Goal: Information Seeking & Learning: Find specific fact

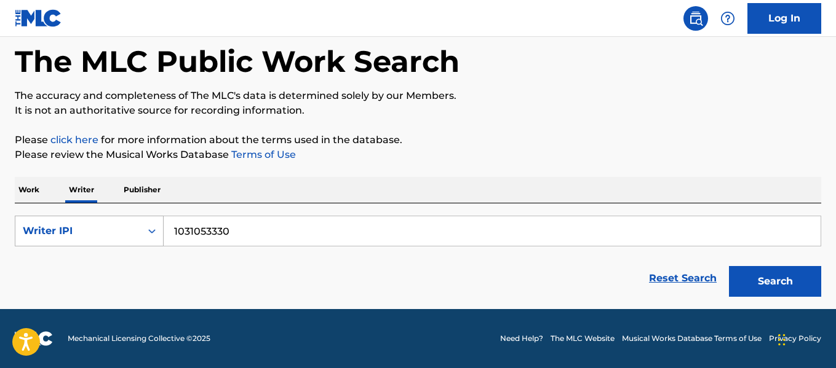
drag, startPoint x: 250, startPoint y: 231, endPoint x: 100, endPoint y: 234, distance: 149.5
click at [100, 234] on div "SearchWithCriteria96e825e1-082e-4dee-8f32-d21ddda4e5be Writer IPI 1031053330" at bounding box center [418, 231] width 806 height 31
type input "[PERSON_NAME]"
click at [729, 266] on button "Search" at bounding box center [775, 281] width 92 height 31
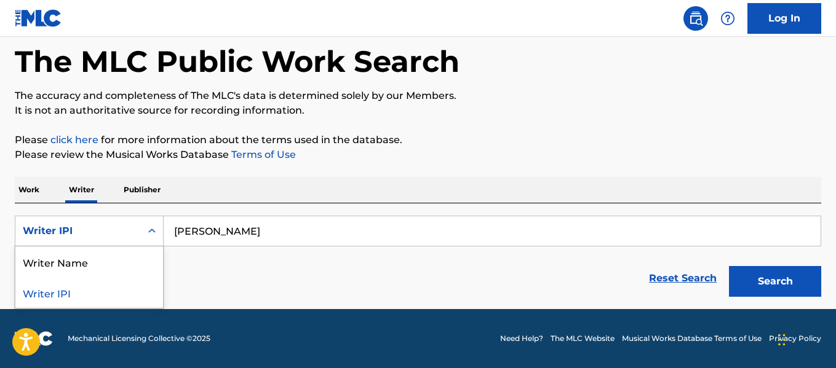
click at [141, 218] on div "Search Form" at bounding box center [152, 231] width 22 height 30
click at [117, 250] on div "Writer Name" at bounding box center [89, 262] width 148 height 31
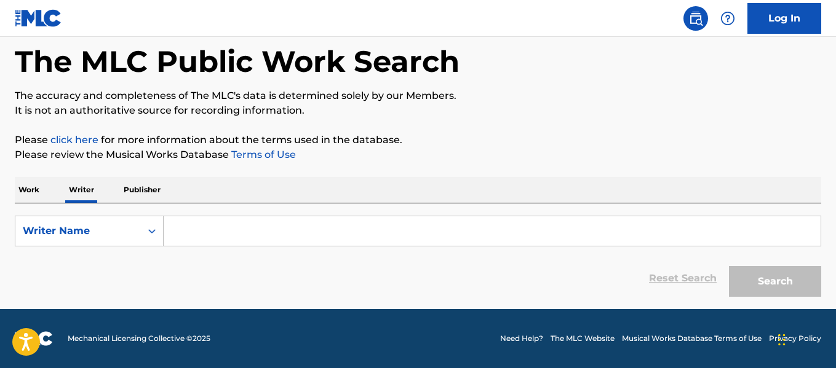
click at [365, 237] on input "Search Form" at bounding box center [492, 231] width 657 height 30
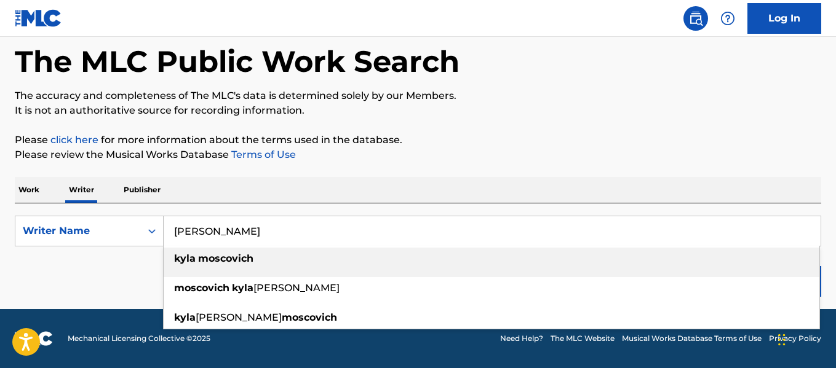
type input "[PERSON_NAME]"
click at [285, 262] on div "[PERSON_NAME]" at bounding box center [492, 259] width 656 height 22
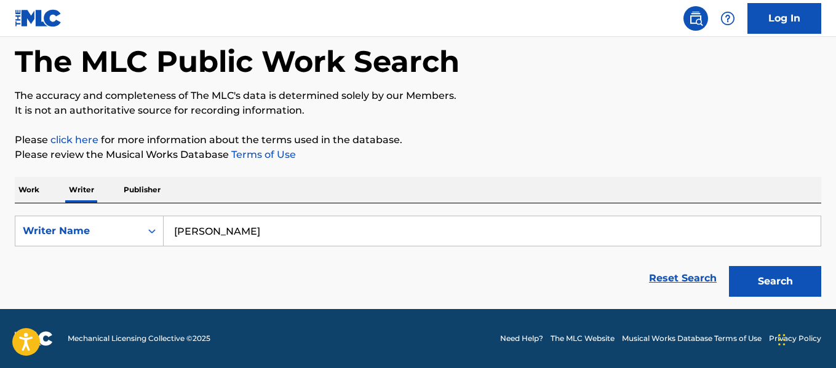
click at [729, 266] on button "Search" at bounding box center [775, 281] width 92 height 31
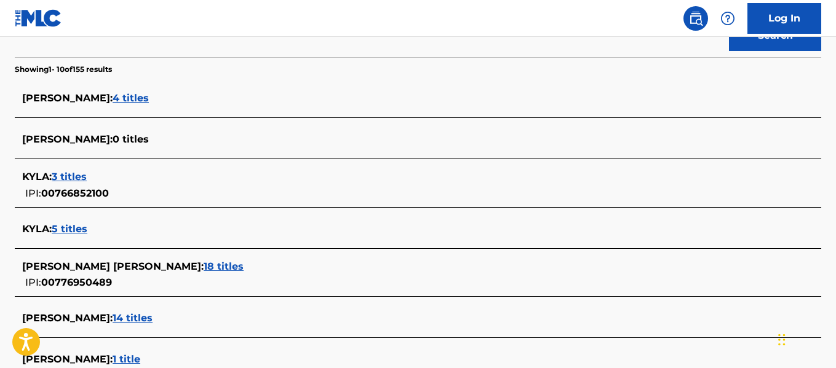
scroll to position [304, 0]
click at [218, 264] on span "18 titles" at bounding box center [224, 266] width 40 height 12
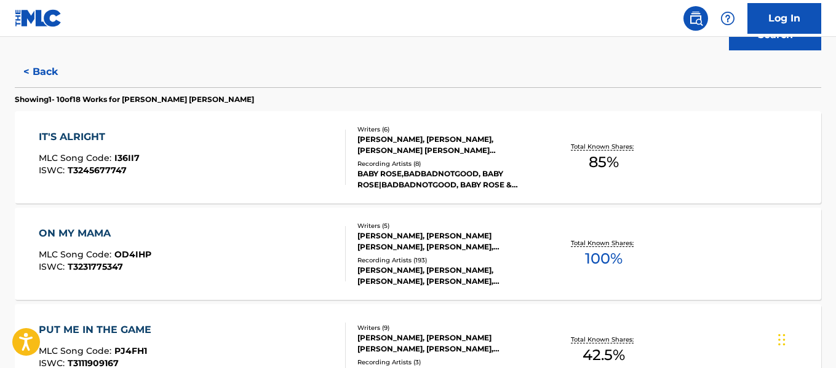
click at [199, 171] on div "IT'S ALRIGHT MLC Song Code : I36II7 ISWC : T3245677747" at bounding box center [192, 157] width 306 height 55
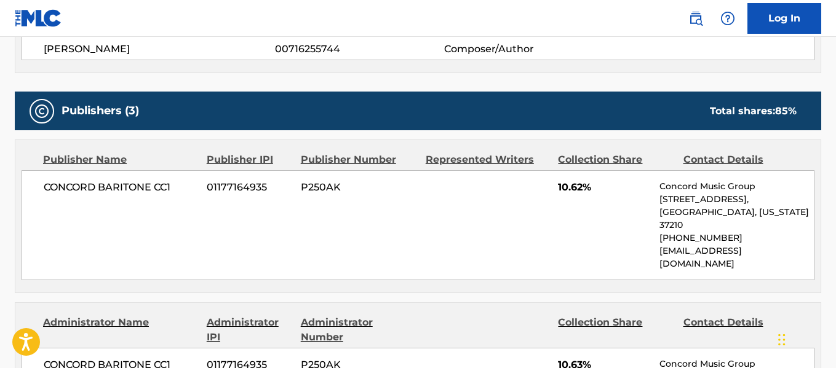
scroll to position [544, 0]
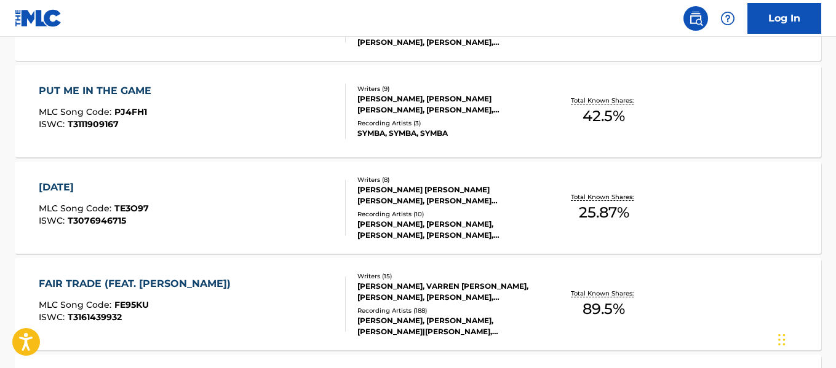
click at [129, 245] on div "[DATE] MLC Song Code : TE3O97 ISWC : T3076946715 Writers ( 8 ) [PERSON_NAME] [P…" at bounding box center [418, 208] width 806 height 92
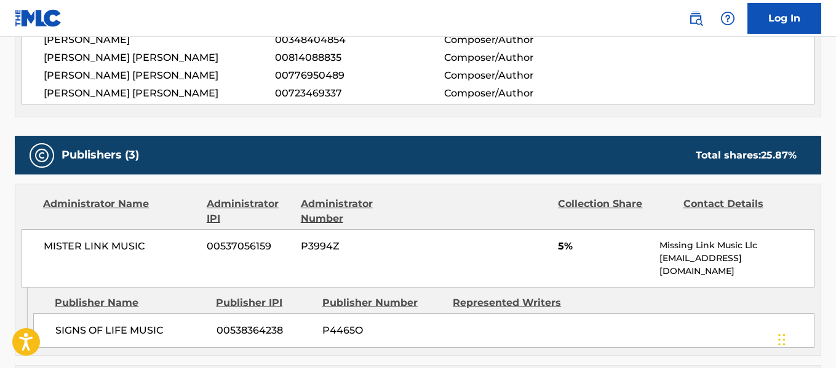
scroll to position [545, 0]
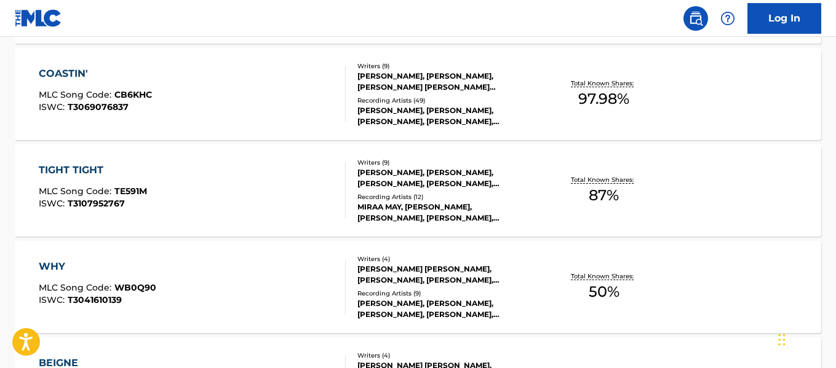
scroll to position [886, 0]
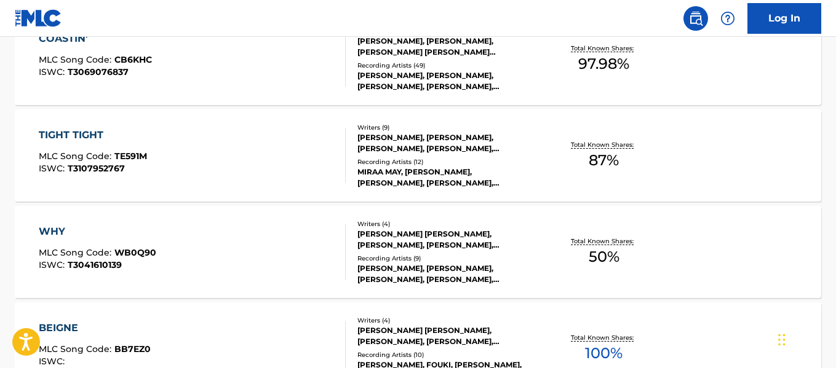
click at [184, 230] on div "WHY MLC Song Code : WB0Q90 ISWC : T3041610139" at bounding box center [192, 251] width 306 height 55
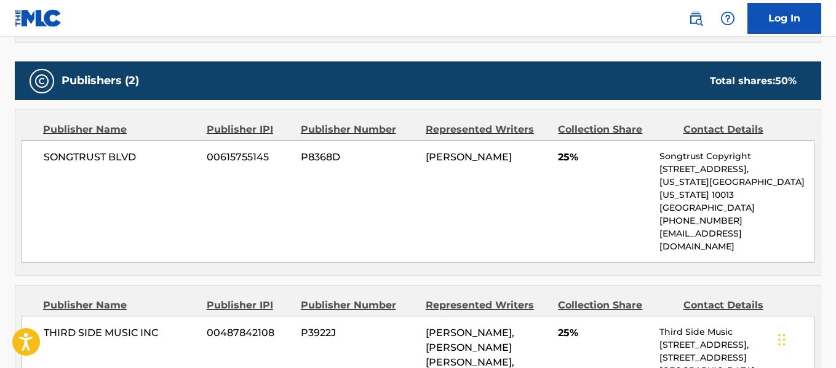
scroll to position [510, 0]
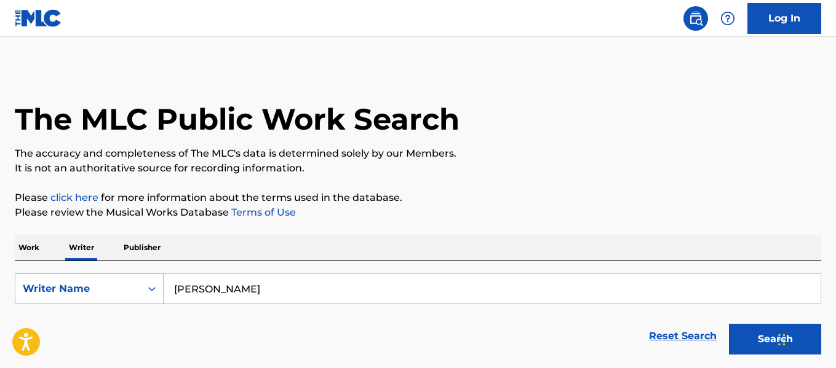
drag, startPoint x: 275, startPoint y: 298, endPoint x: 100, endPoint y: 288, distance: 175.5
click at [100, 288] on div "SearchWithCriteria278be9be-01f6-409e-a780-29905109a344 Writer Name [PERSON_NAME]" at bounding box center [418, 289] width 806 height 31
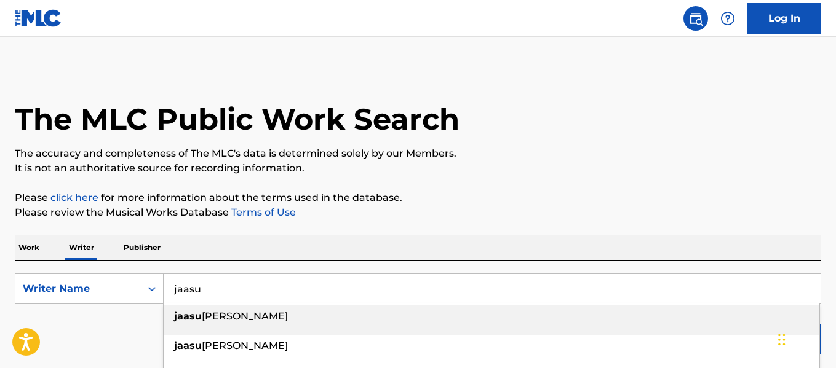
click at [181, 312] on strong "jaasu" at bounding box center [188, 317] width 28 height 12
type input "jaasu [PERSON_NAME]"
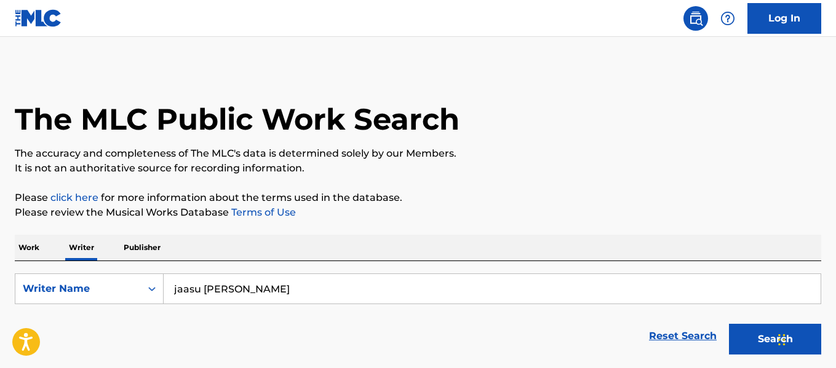
click at [737, 346] on button "Search" at bounding box center [775, 339] width 92 height 31
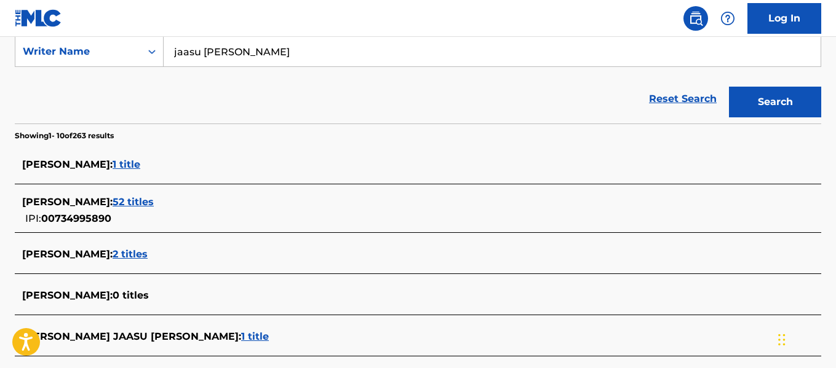
scroll to position [238, 0]
click at [146, 200] on span "52 titles" at bounding box center [133, 202] width 41 height 12
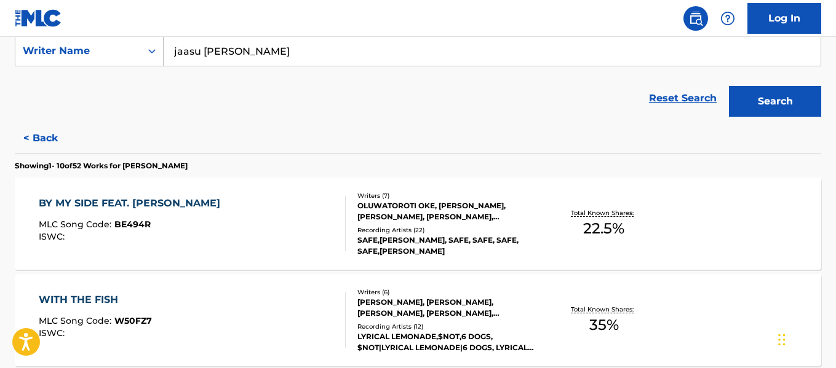
click at [146, 200] on div "BY MY SIDE FEAT. [PERSON_NAME]" at bounding box center [133, 203] width 188 height 15
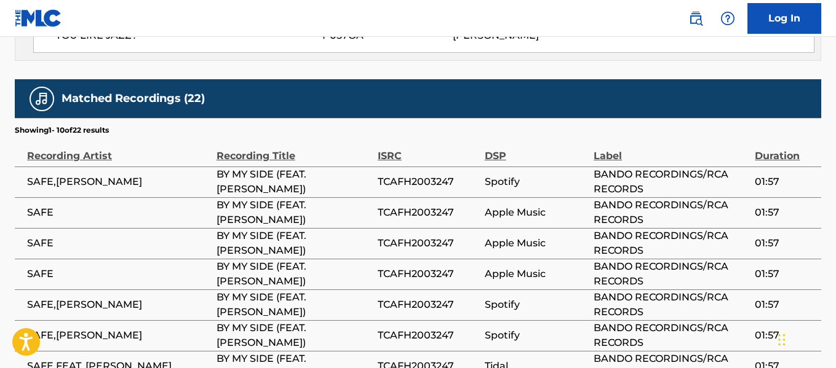
scroll to position [836, 0]
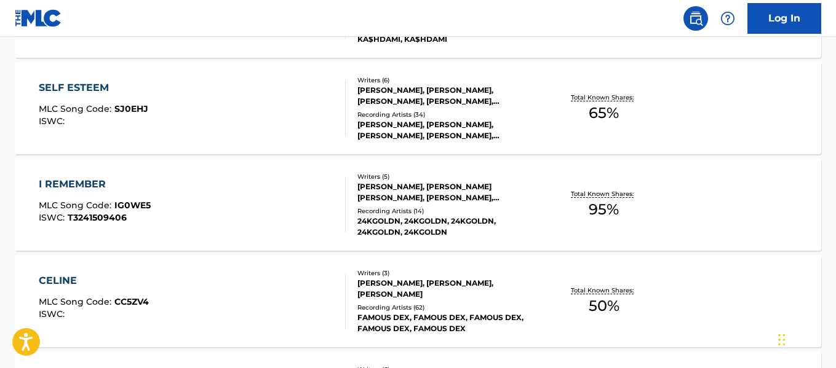
click at [164, 202] on div "I REMEMBER MLC Song Code : IG0WE5 ISWC : T3241509406" at bounding box center [192, 204] width 306 height 55
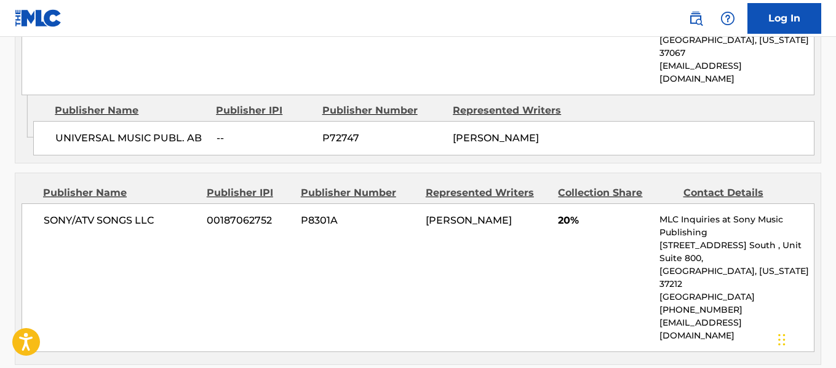
scroll to position [1654, 0]
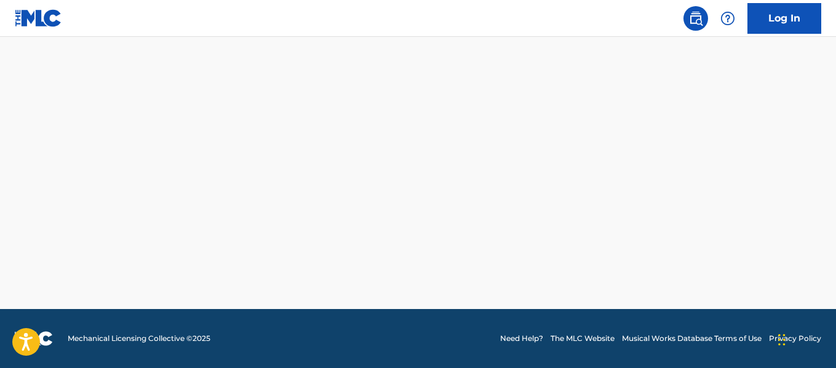
scroll to position [1137, 0]
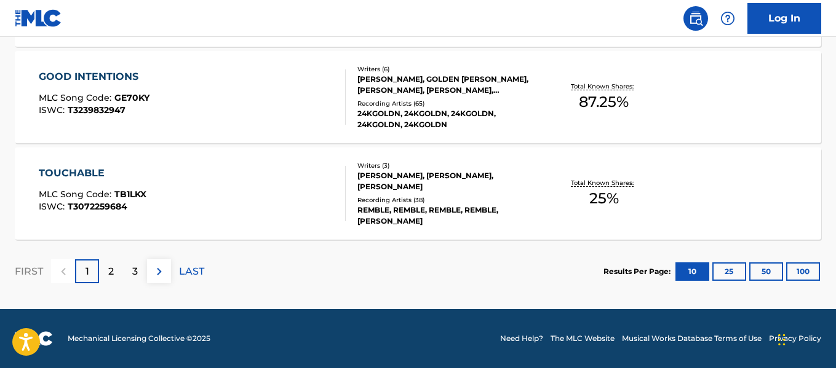
click at [147, 192] on div "TOUCHABLE MLC Song Code : TB1LKX ISWC : T3072259684" at bounding box center [192, 193] width 306 height 55
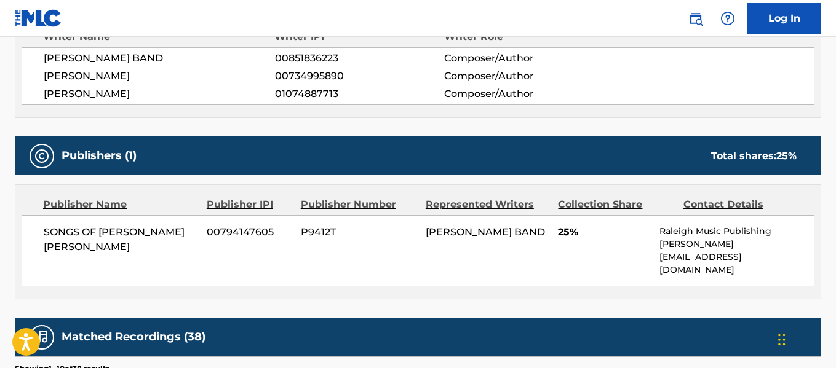
scroll to position [449, 0]
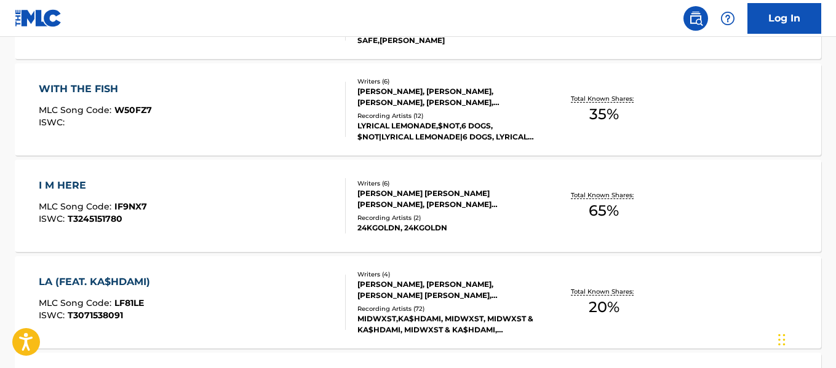
click at [186, 220] on div "I M HERE MLC Song Code : IF9NX7 ISWC : T3245151780" at bounding box center [192, 205] width 306 height 55
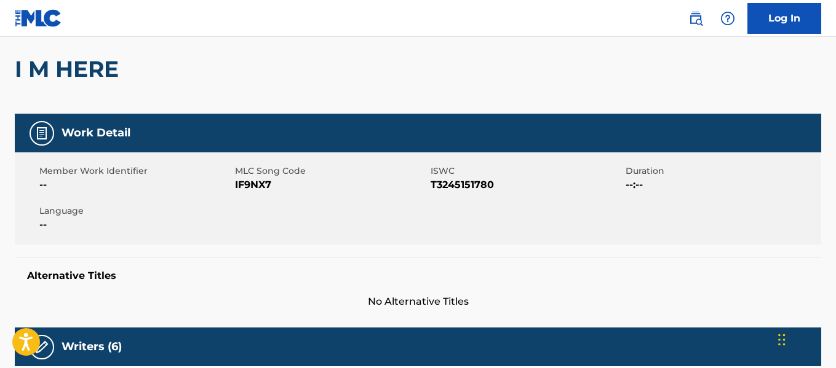
scroll to position [97, 0]
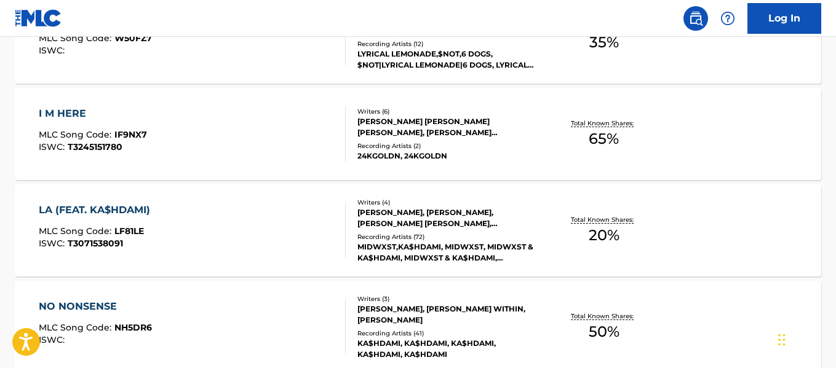
scroll to position [590, 0]
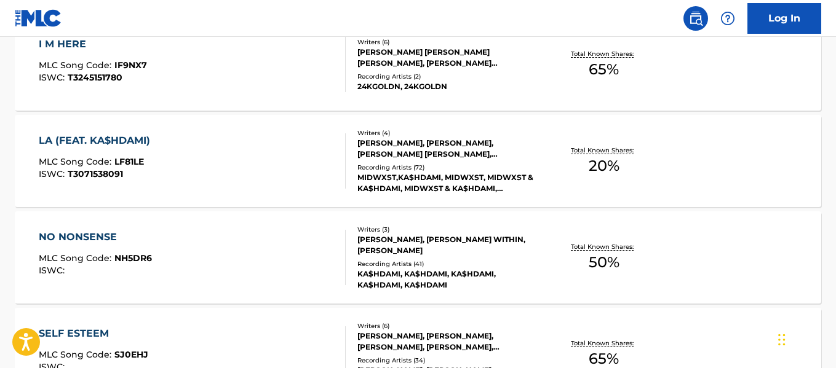
click at [162, 267] on div "NO NONSENSE MLC Song Code : NH5DR6 ISWC :" at bounding box center [192, 257] width 306 height 55
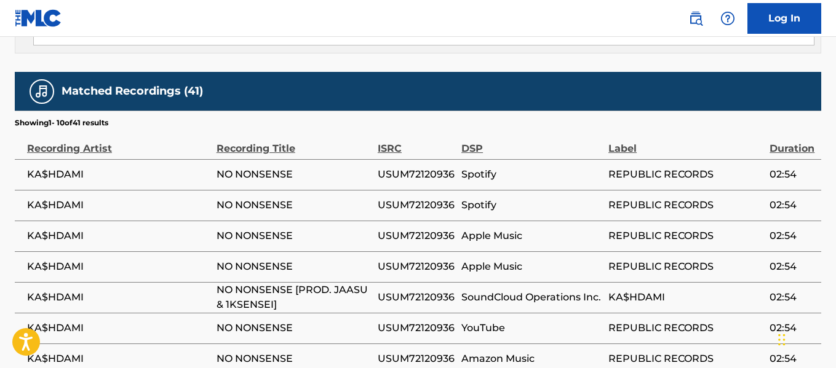
scroll to position [768, 0]
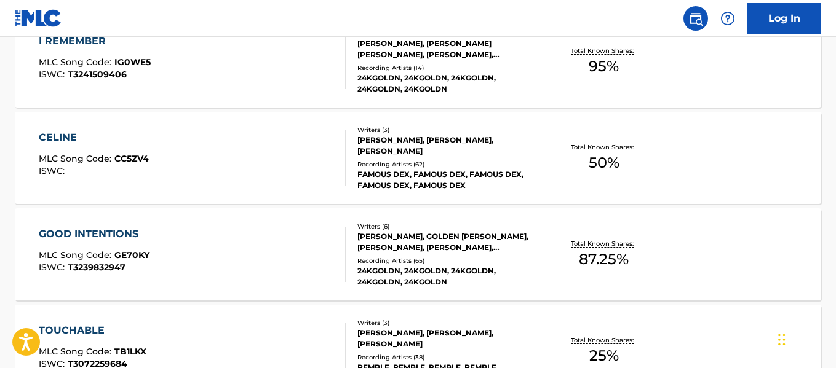
scroll to position [1137, 0]
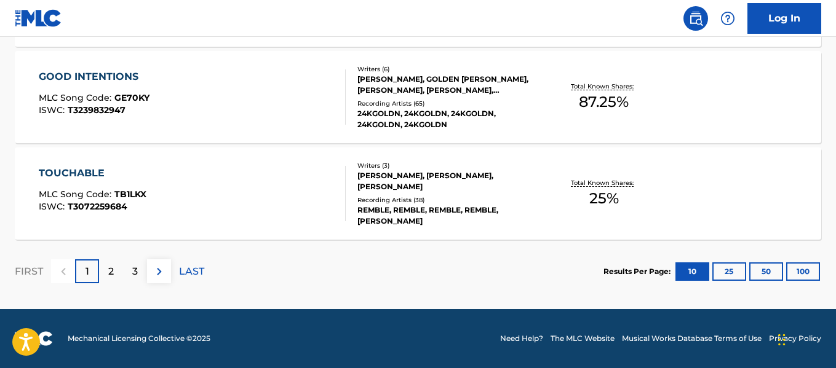
click at [120, 275] on div "2" at bounding box center [111, 272] width 24 height 24
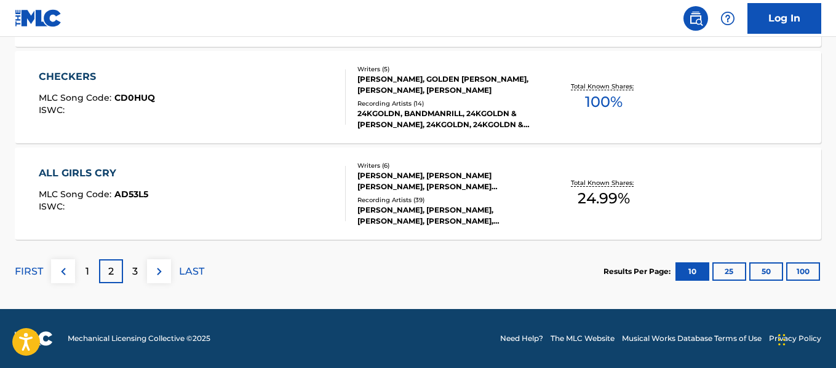
click at [154, 194] on div "ALL GIRLS CRY MLC Song Code : AD53L5 ISWC :" at bounding box center [192, 193] width 306 height 55
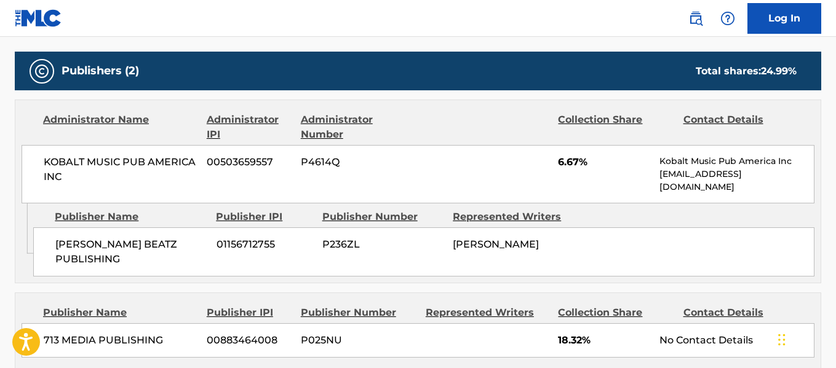
scroll to position [598, 0]
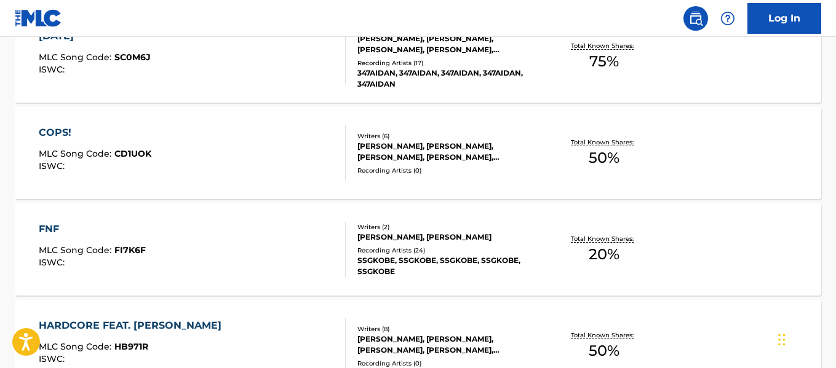
click at [181, 114] on div "COPS! MLC Song Code : CD1UOK ISWC : Writers ( 6 ) [PERSON_NAME], [PERSON_NAME],…" at bounding box center [418, 153] width 806 height 92
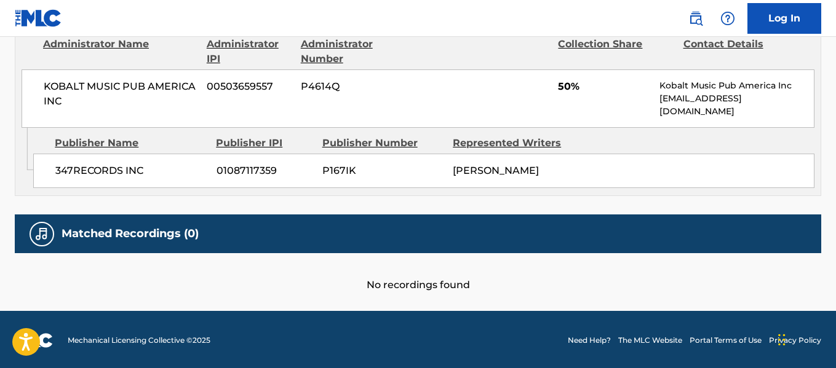
scroll to position [680, 0]
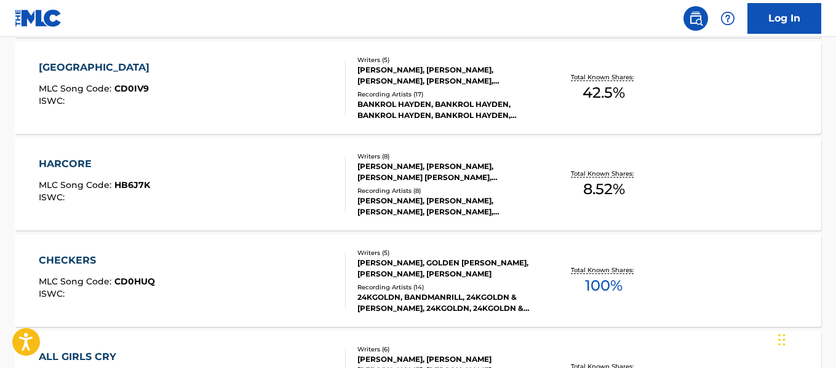
scroll to position [911, 0]
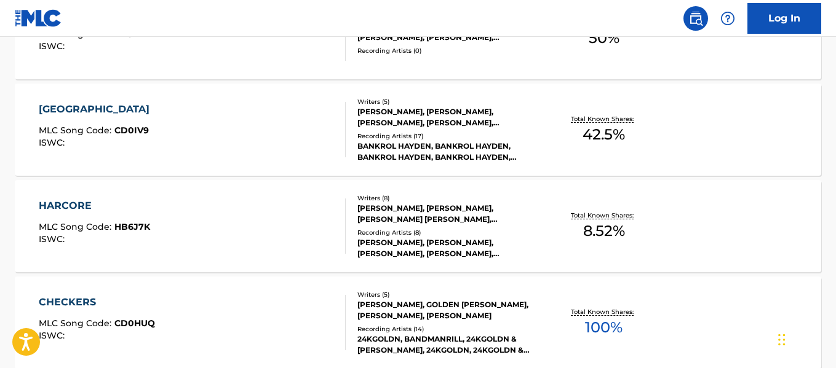
click at [132, 120] on div "CINCINNATI MLC Song Code : CD0IV9 ISWC :" at bounding box center [97, 129] width 117 height 55
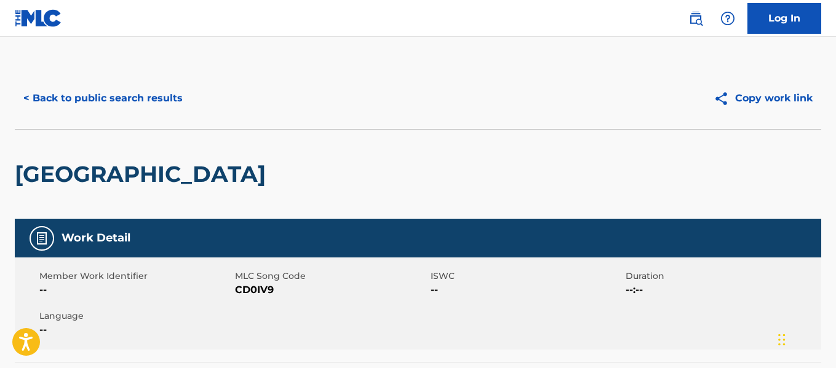
click at [124, 95] on button "< Back to public search results" at bounding box center [103, 98] width 176 height 31
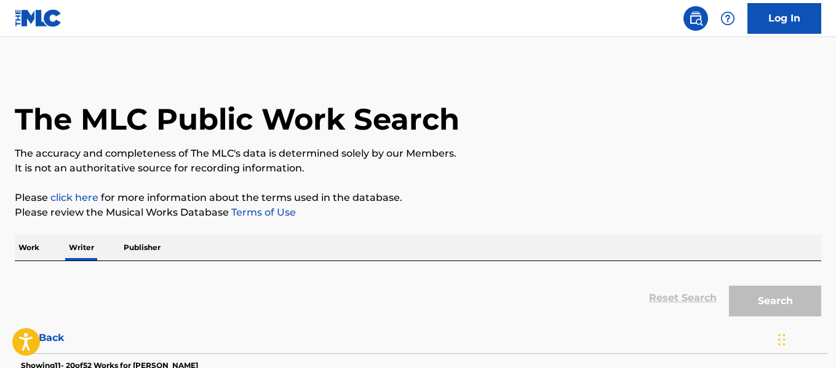
scroll to position [95, 0]
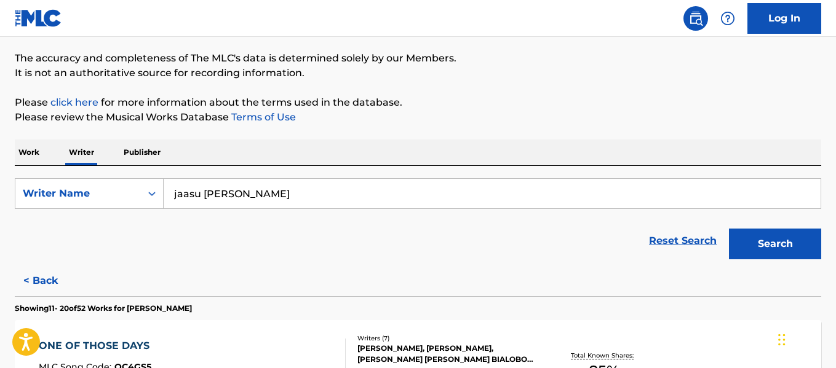
click at [251, 195] on input "jaasu [PERSON_NAME]" at bounding box center [492, 194] width 657 height 30
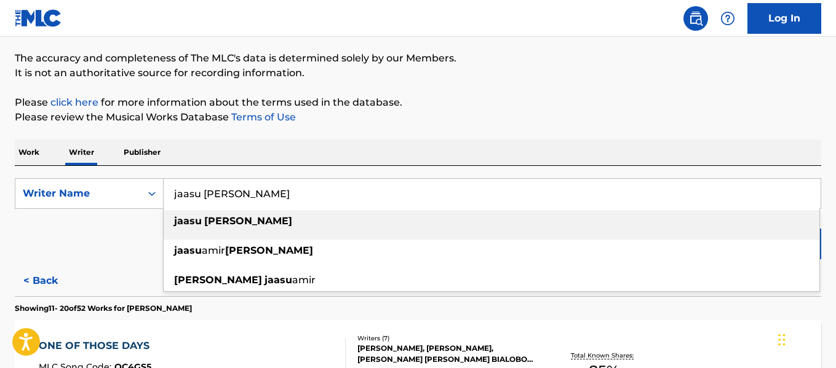
paste input "[PERSON_NAME] [PERSON_NAME]"
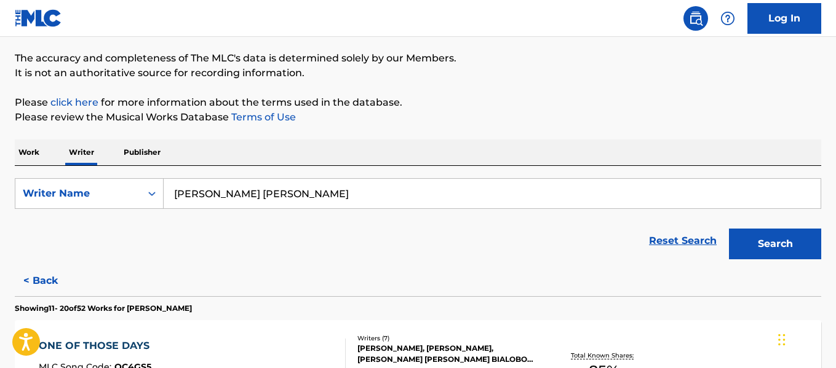
drag, startPoint x: 380, startPoint y: 188, endPoint x: 311, endPoint y: 192, distance: 69.6
click at [311, 192] on input "[PERSON_NAME] [PERSON_NAME]" at bounding box center [492, 194] width 657 height 30
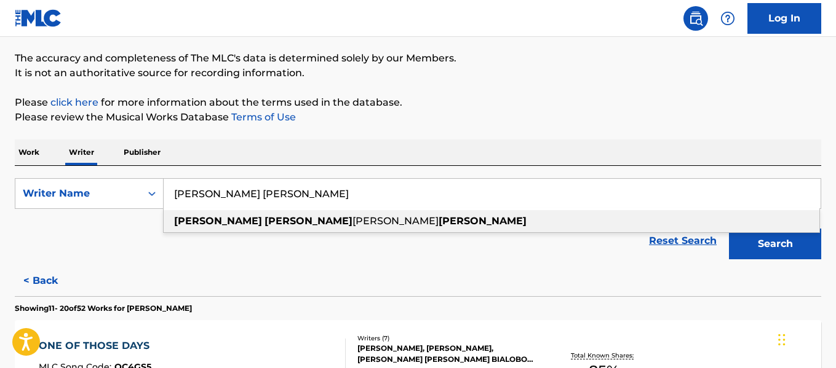
click at [622, 224] on div "[PERSON_NAME] [PERSON_NAME]" at bounding box center [492, 221] width 656 height 22
type input "[PERSON_NAME] [PERSON_NAME]"
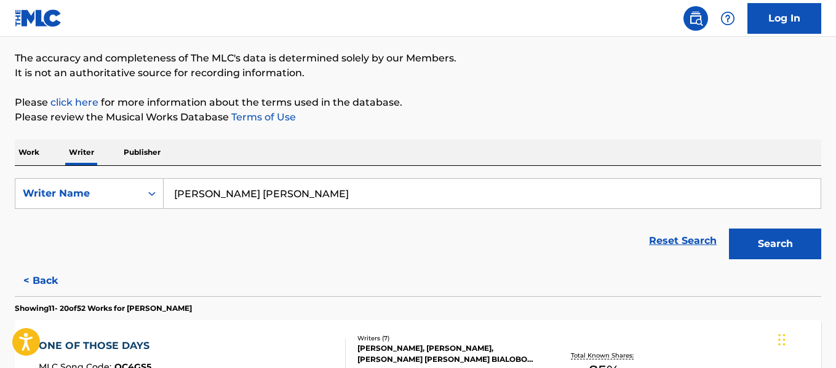
click at [748, 257] on button "Search" at bounding box center [775, 244] width 92 height 31
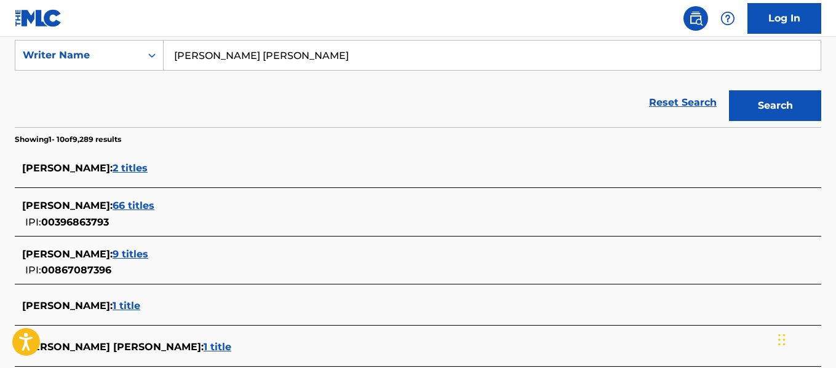
scroll to position [239, 0]
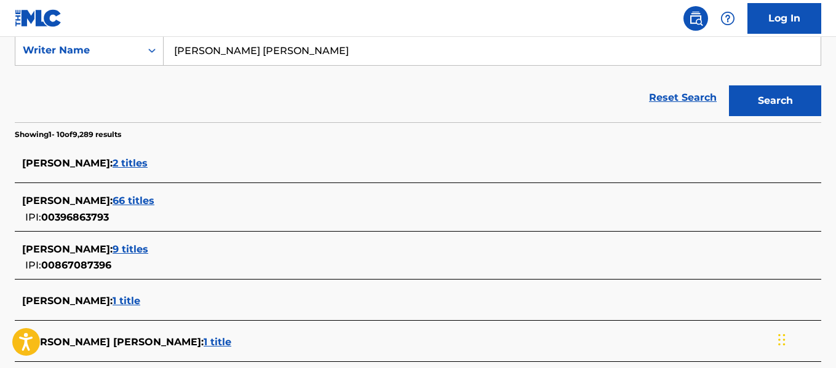
click at [154, 198] on span "66 titles" at bounding box center [134, 201] width 42 height 12
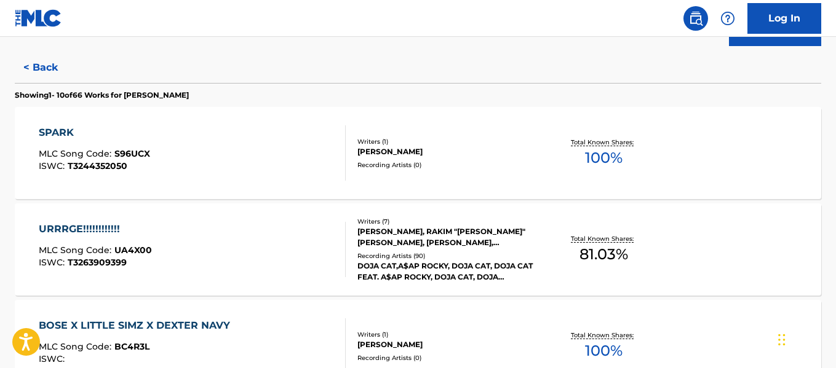
scroll to position [349, 0]
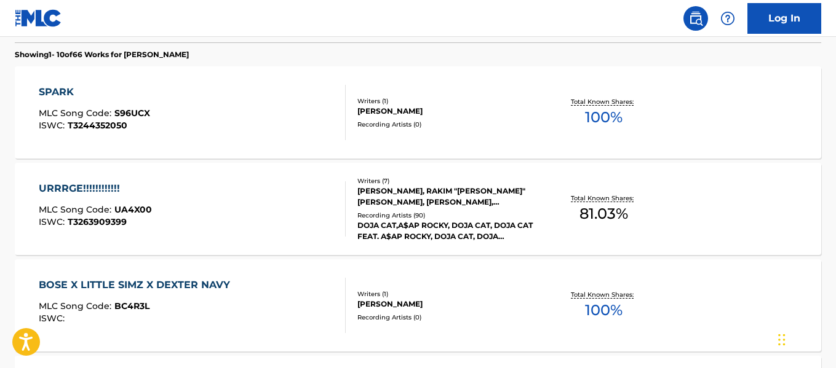
click at [159, 198] on div "URRRGE!!!!!!!!!!!! MLC Song Code : UA4X00 ISWC : T3263909399" at bounding box center [192, 208] width 306 height 55
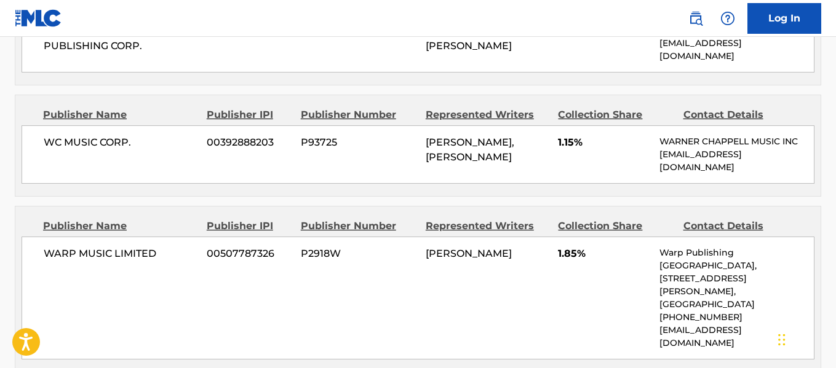
scroll to position [1906, 0]
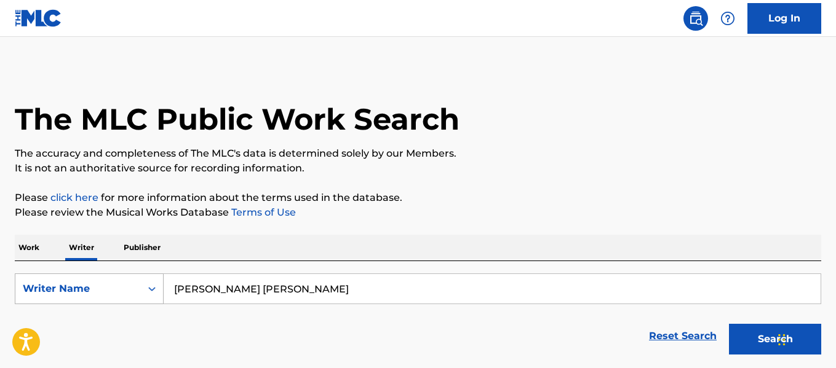
drag, startPoint x: 353, startPoint y: 293, endPoint x: 151, endPoint y: 285, distance: 201.9
click at [151, 285] on div "SearchWithCriteria278be9be-01f6-409e-a780-29905109a344 Writer Name [PERSON_NAME…" at bounding box center [418, 289] width 806 height 31
paste input "[PERSON_NAME]"
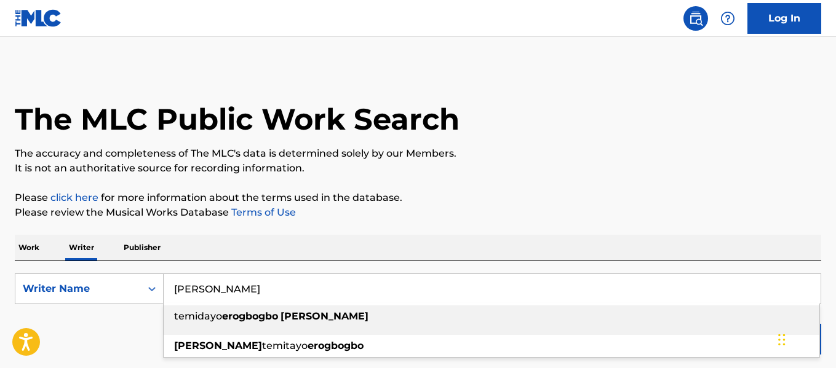
click at [211, 312] on span "temidayo" at bounding box center [198, 317] width 48 height 12
type input "[PERSON_NAME]"
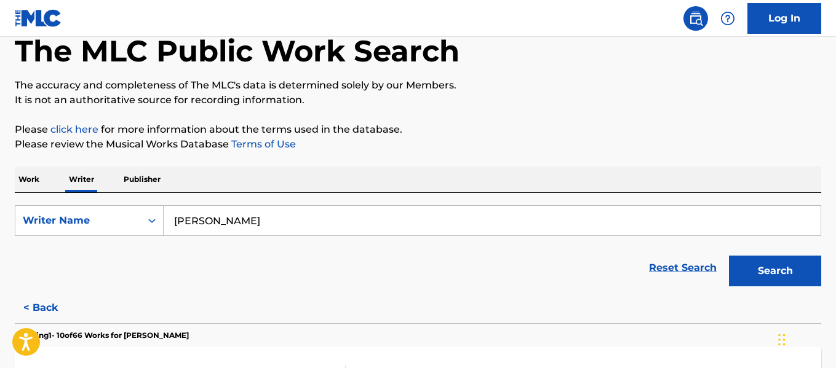
scroll to position [84, 0]
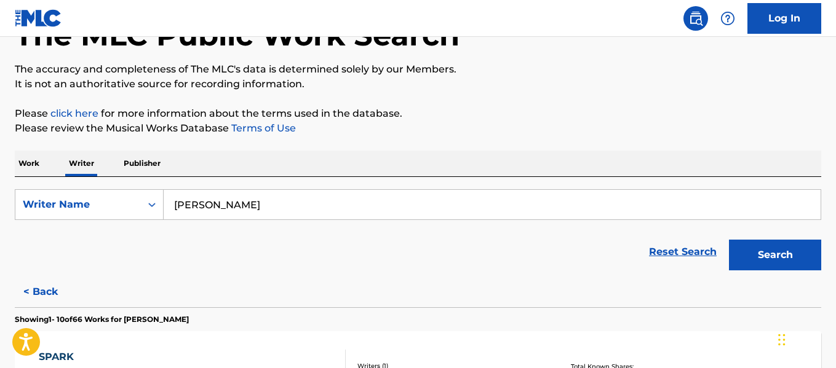
click at [786, 266] on button "Search" at bounding box center [775, 255] width 92 height 31
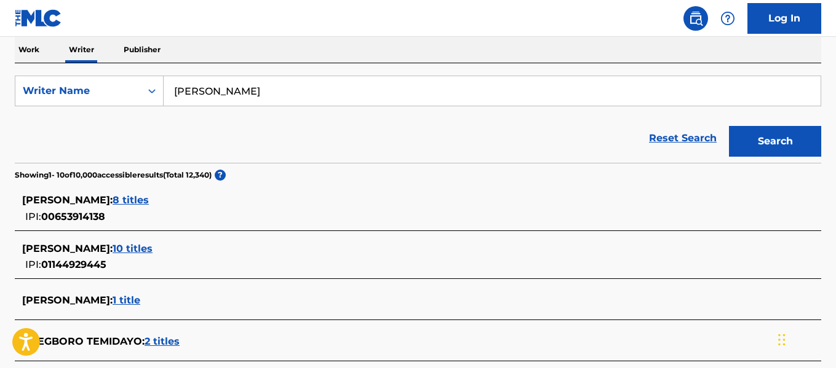
scroll to position [197, 0]
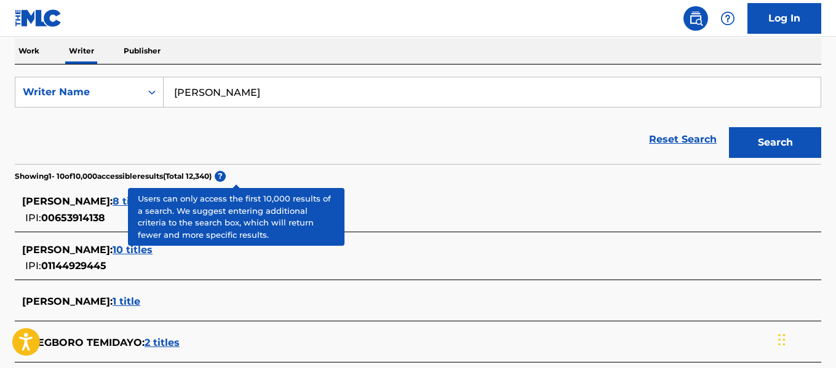
click at [320, 285] on div "[PERSON_NAME] : 1 title" at bounding box center [418, 303] width 806 height 37
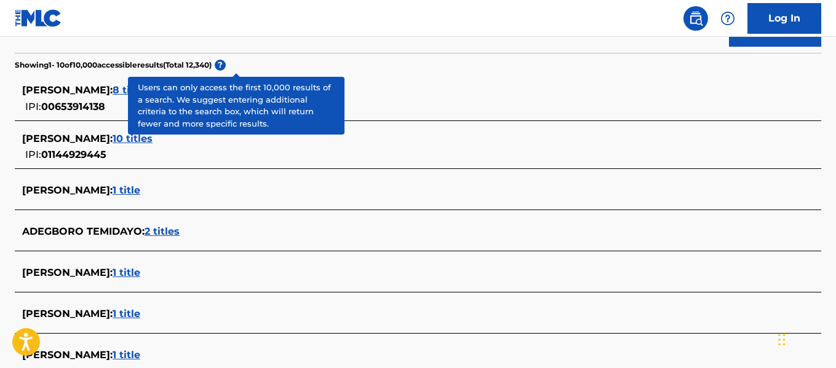
scroll to position [312, 0]
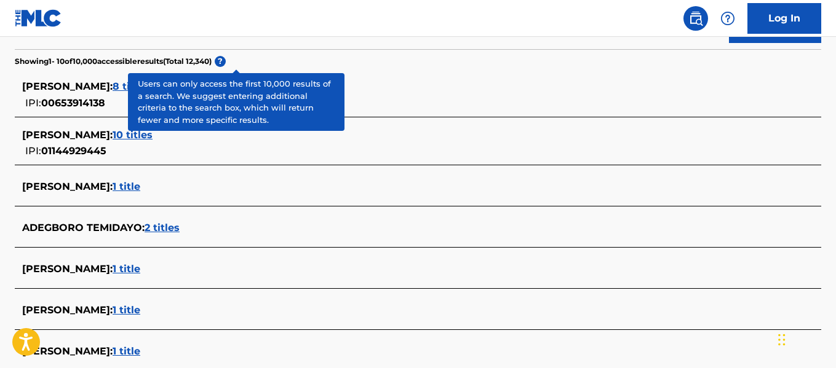
click at [264, 46] on div "Reset Search Search" at bounding box center [418, 24] width 806 height 49
click at [226, 59] on span "?" at bounding box center [220, 61] width 11 height 11
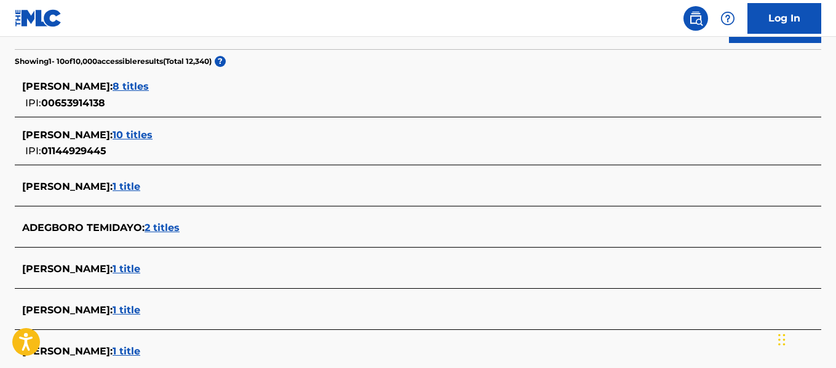
click at [255, 63] on section "Showing 1 - 10 of 10,000 accessible results (Total 12,340 ) ?" at bounding box center [418, 58] width 806 height 18
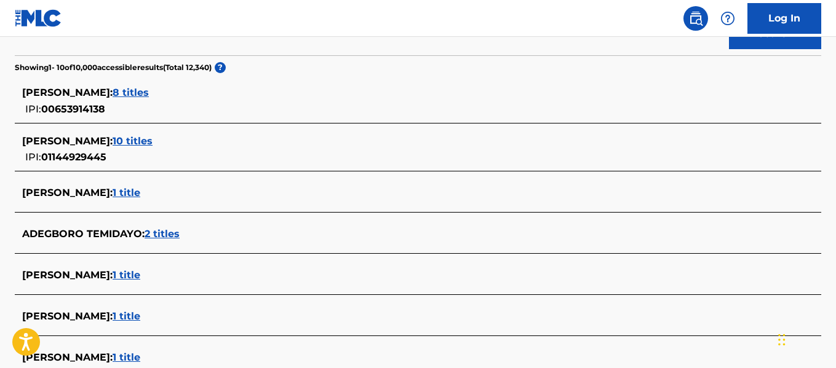
scroll to position [256, 0]
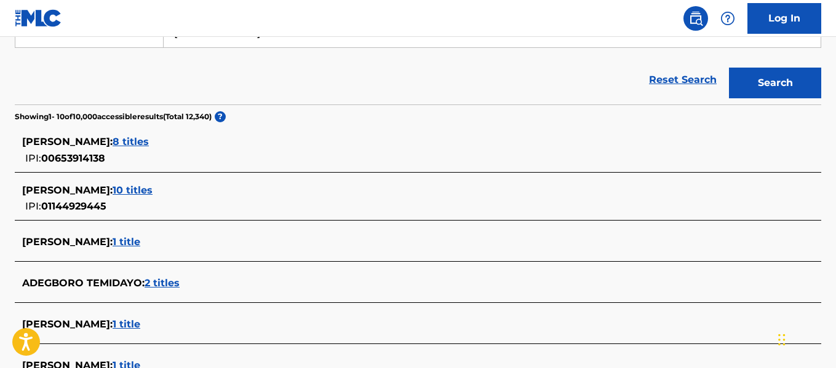
click at [153, 192] on span "10 titles" at bounding box center [133, 190] width 40 height 12
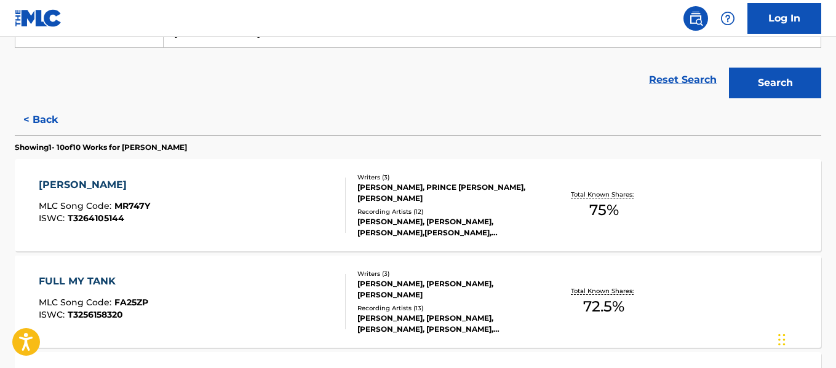
click at [213, 192] on div "[PERSON_NAME] MLC Song Code : MR747Y ISWC : T3264105144" at bounding box center [192, 205] width 306 height 55
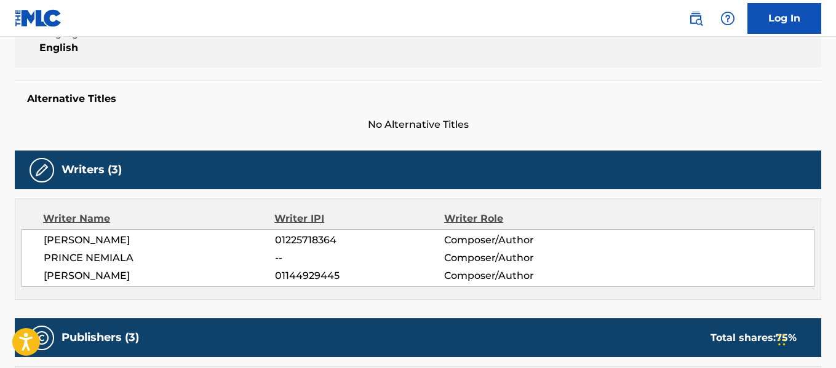
scroll to position [340, 0]
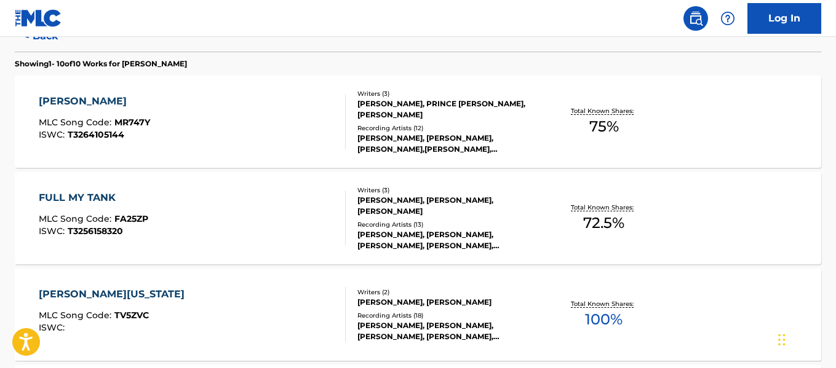
click at [207, 216] on div "FULL MY TANK MLC Song Code : FA25ZP ISWC : T3256158320" at bounding box center [192, 218] width 306 height 55
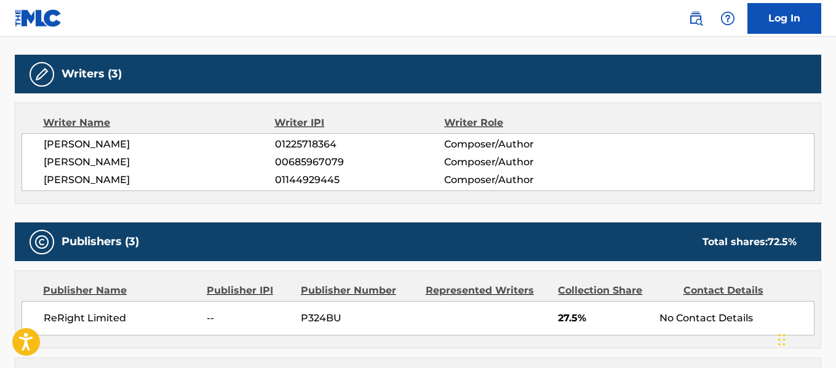
scroll to position [355, 0]
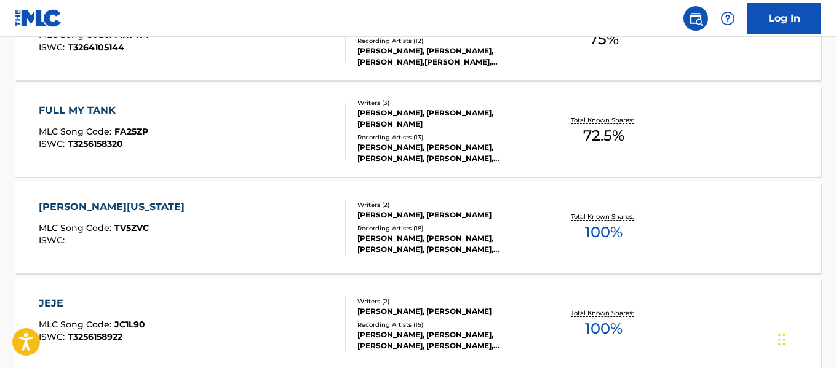
scroll to position [453, 0]
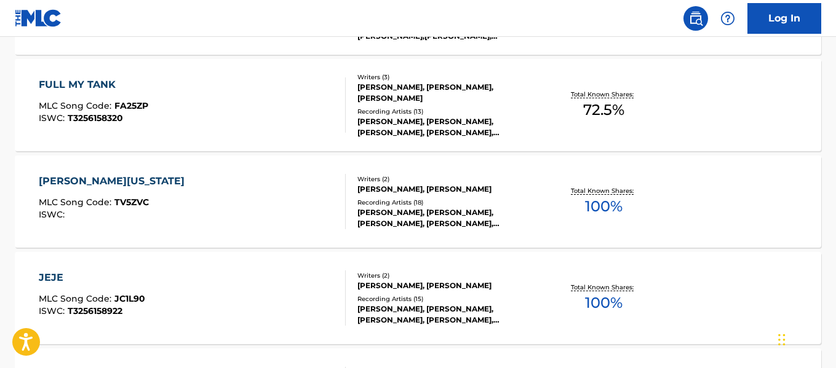
click at [193, 186] on div "[PERSON_NAME][US_STATE] MLC Song Code : TV5ZVC ISWC :" at bounding box center [192, 201] width 306 height 55
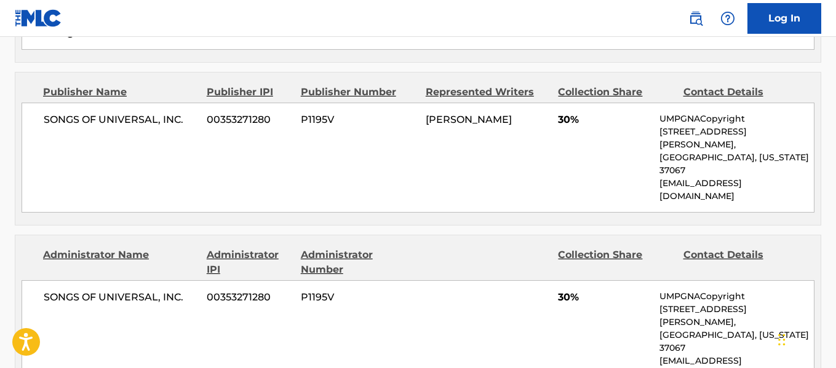
scroll to position [705, 0]
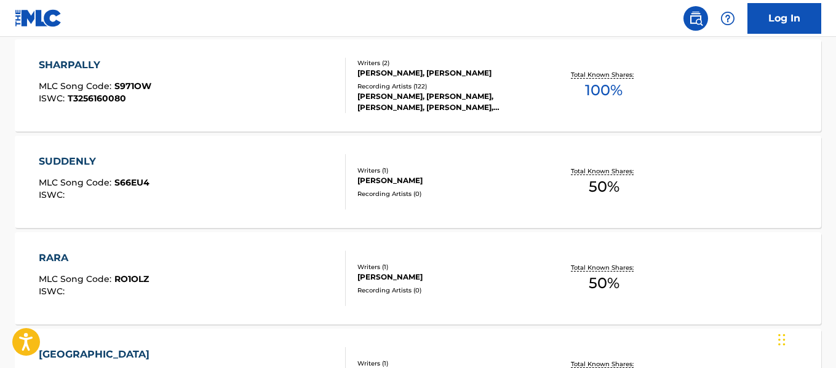
scroll to position [791, 0]
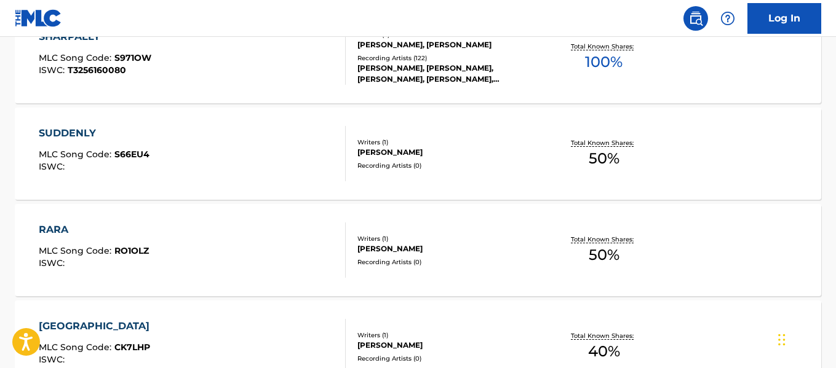
click at [164, 180] on div "SUDDENLY MLC Song Code : S66EU4 ISWC :" at bounding box center [192, 153] width 306 height 55
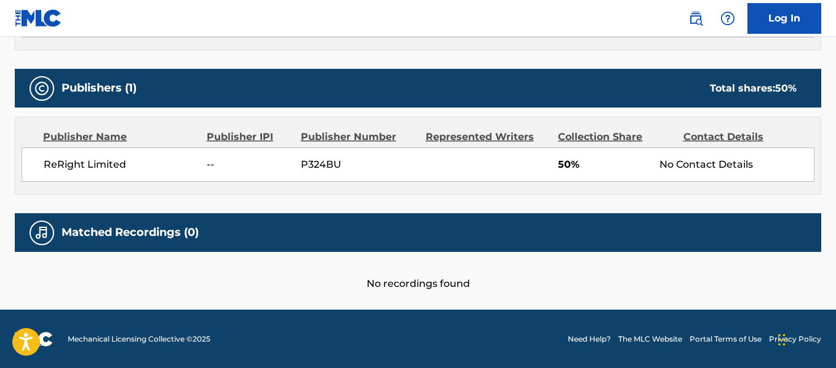
scroll to position [505, 0]
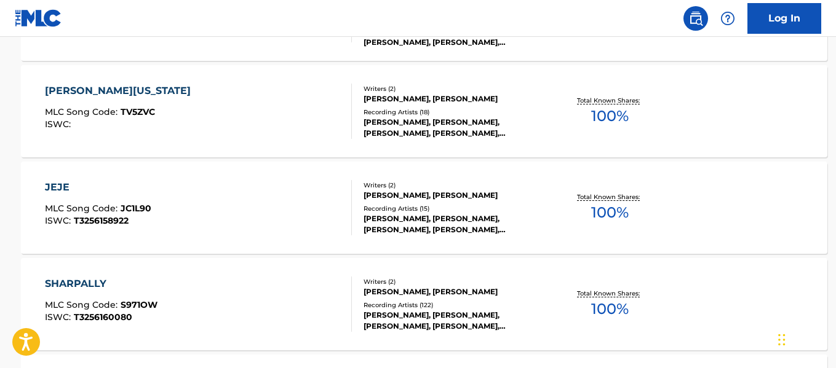
scroll to position [1132, 0]
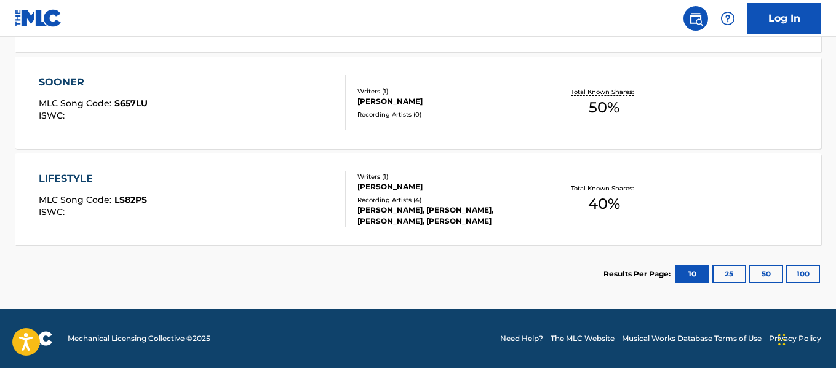
click at [199, 194] on div "LIFESTYLE MLC Song Code : LS82PS ISWC :" at bounding box center [192, 199] width 306 height 55
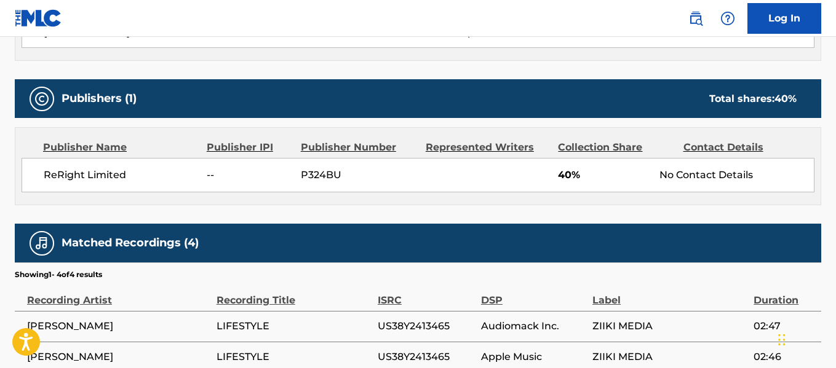
scroll to position [468, 0]
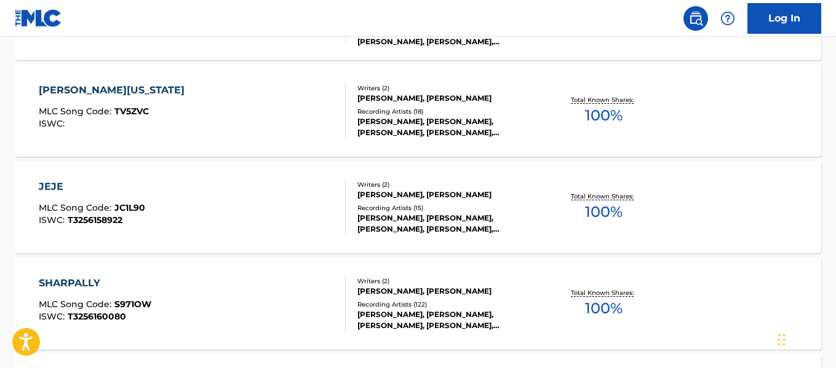
scroll to position [571, 0]
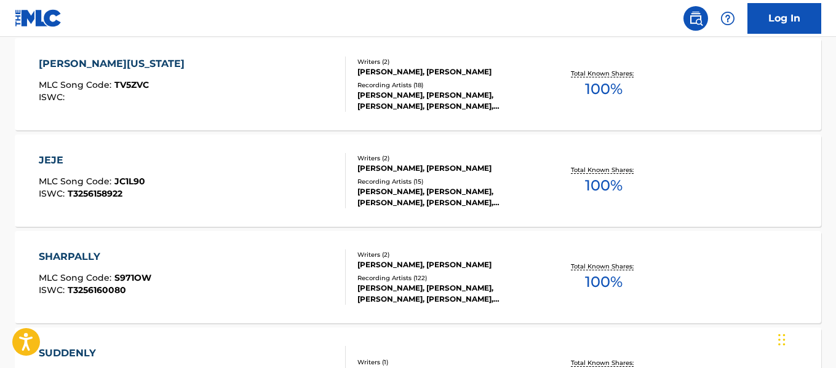
click at [127, 204] on div "JEJE MLC Song Code : JC1L90 ISWC : T3256158922" at bounding box center [92, 180] width 106 height 55
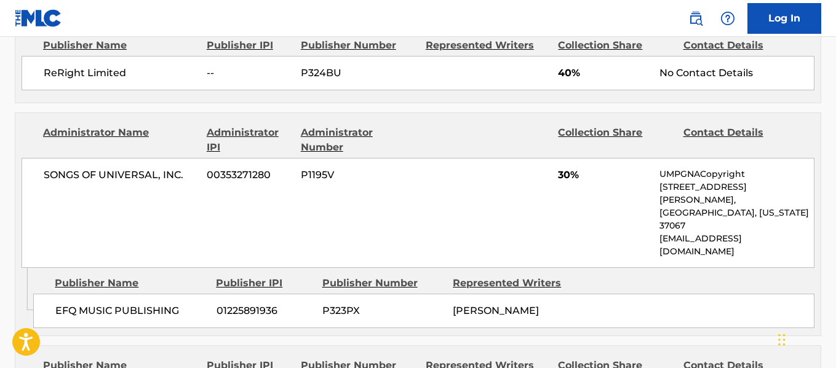
scroll to position [678, 0]
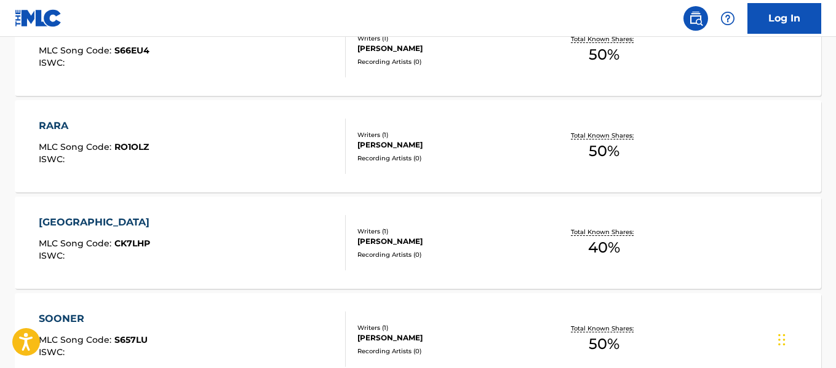
scroll to position [945, 0]
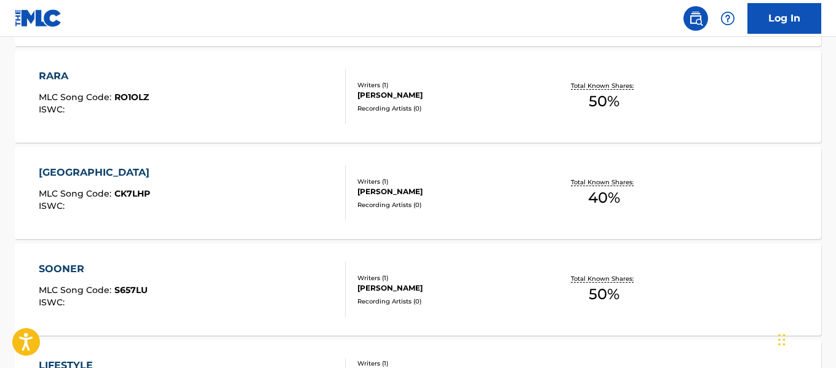
click at [155, 217] on div "CASABLANCA MLC Song Code : CK7LHP ISWC :" at bounding box center [192, 192] width 306 height 55
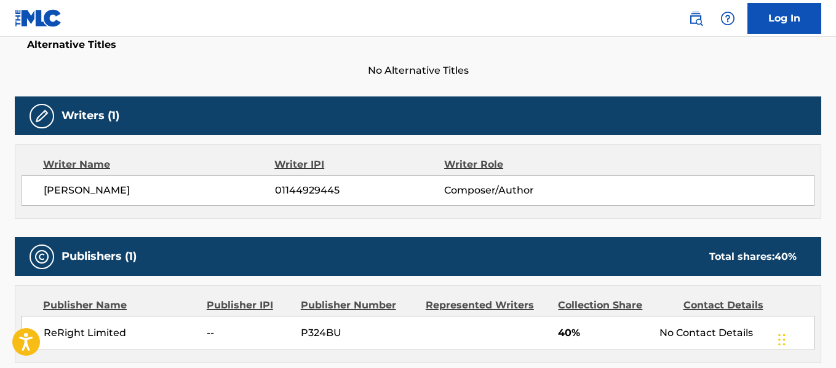
scroll to position [358, 0]
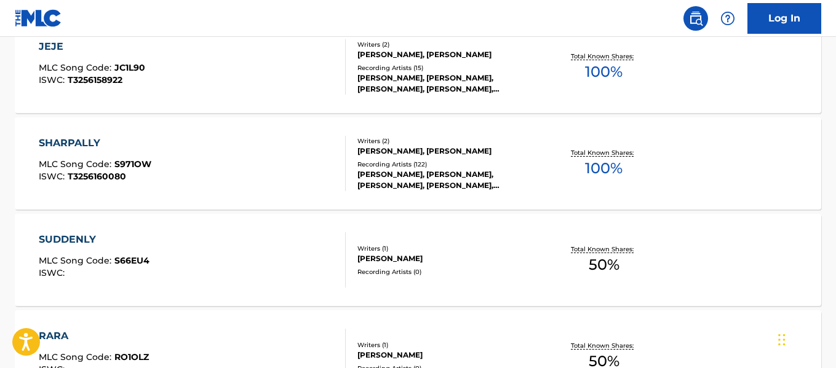
scroll to position [686, 0]
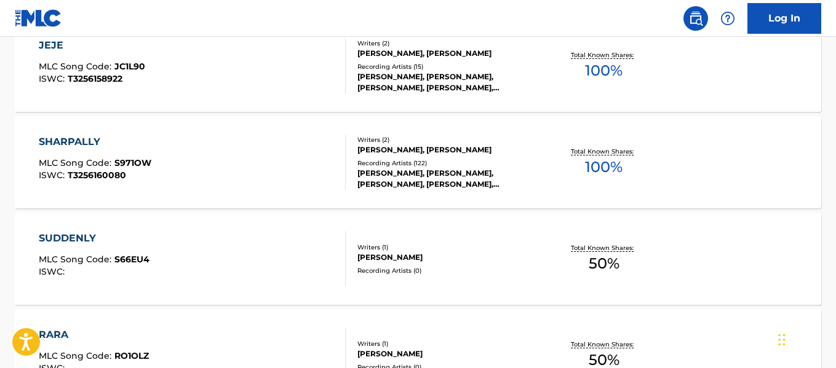
click at [192, 245] on div "SUDDENLY MLC Song Code : S66EU4 ISWC :" at bounding box center [192, 258] width 306 height 55
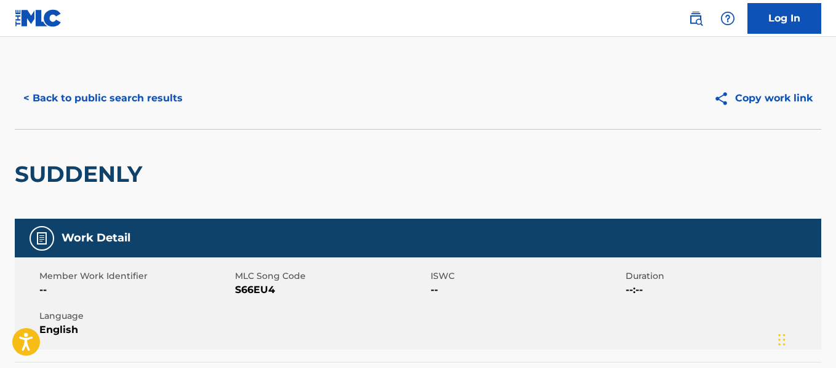
click at [42, 101] on button "< Back to public search results" at bounding box center [103, 98] width 176 height 31
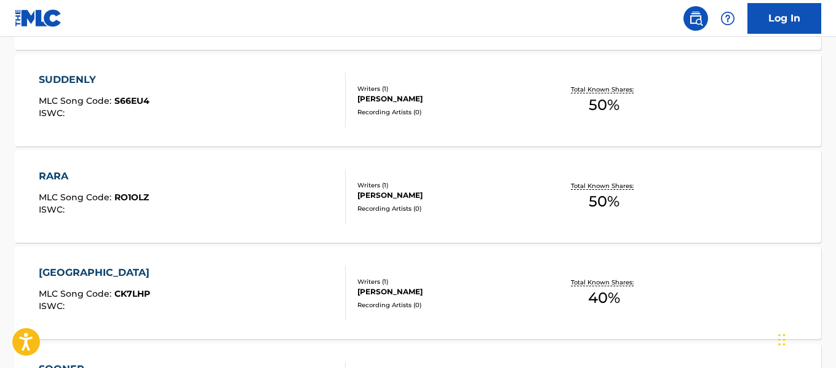
scroll to position [846, 0]
click at [216, 293] on div "CASABLANCA MLC Song Code : CK7LHP ISWC :" at bounding box center [192, 291] width 306 height 55
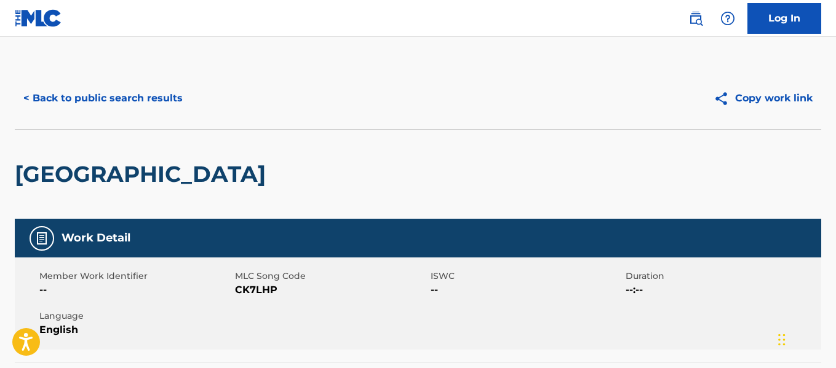
click at [69, 92] on button "< Back to public search results" at bounding box center [103, 98] width 176 height 31
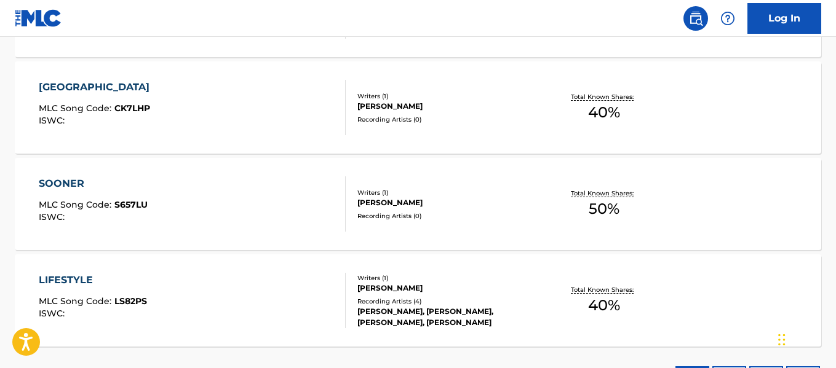
scroll to position [1077, 0]
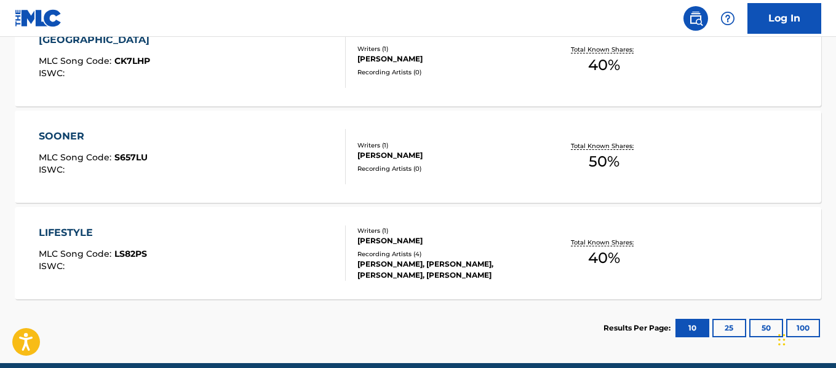
click at [207, 165] on div "SOONER MLC Song Code : S657LU ISWC :" at bounding box center [192, 156] width 306 height 55
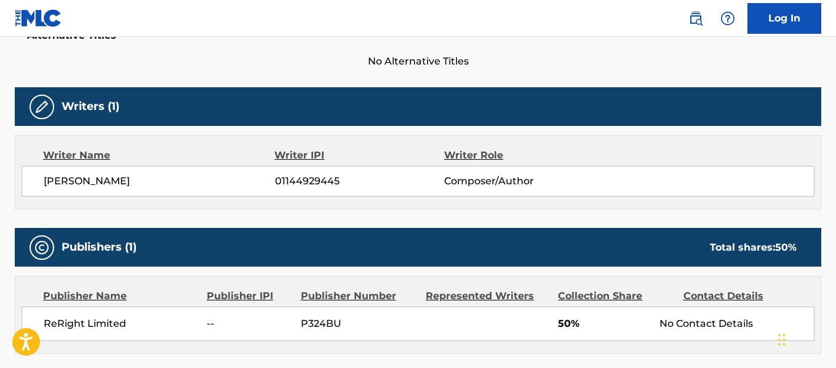
scroll to position [367, 0]
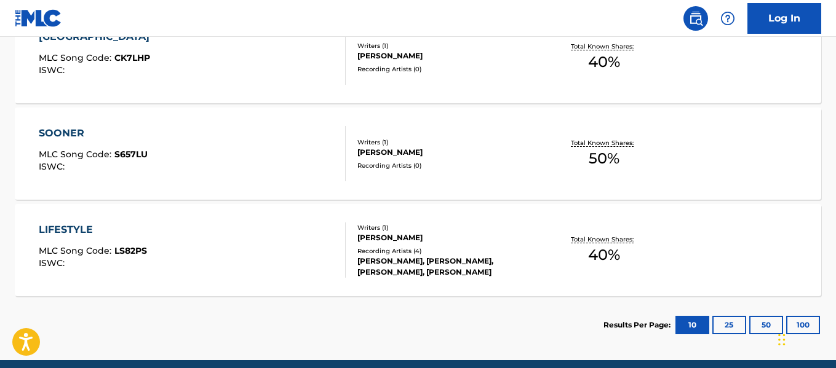
scroll to position [1132, 0]
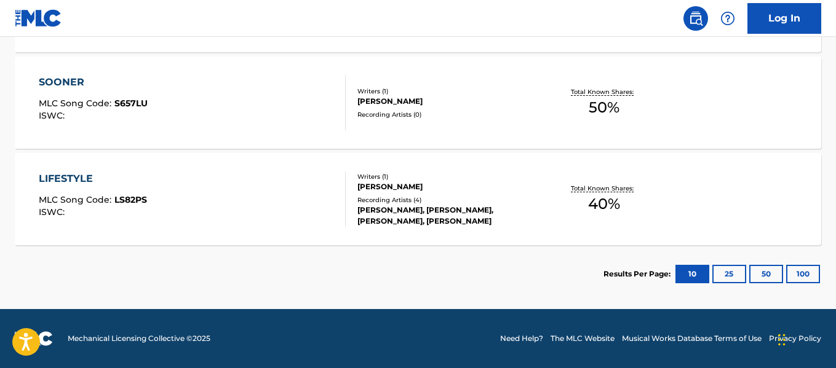
click at [233, 242] on div "LIFESTYLE MLC Song Code : LS82PS ISWC : Writers ( 1 ) [PERSON_NAME] Recording A…" at bounding box center [418, 199] width 806 height 92
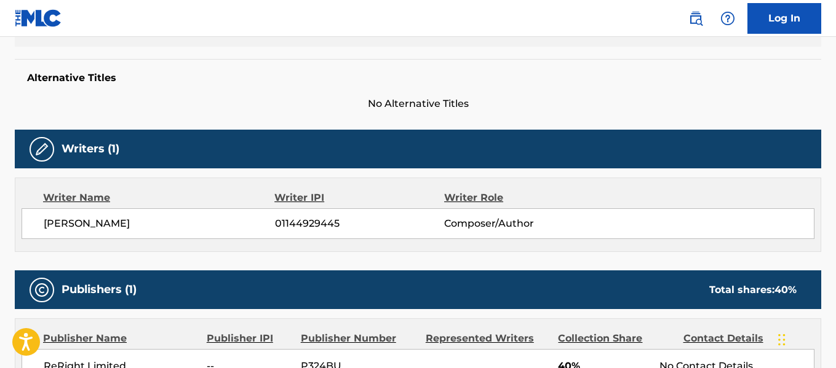
scroll to position [294, 0]
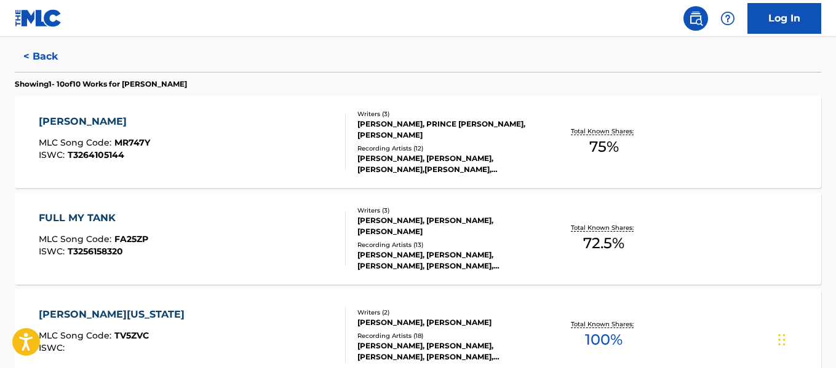
scroll to position [304, 0]
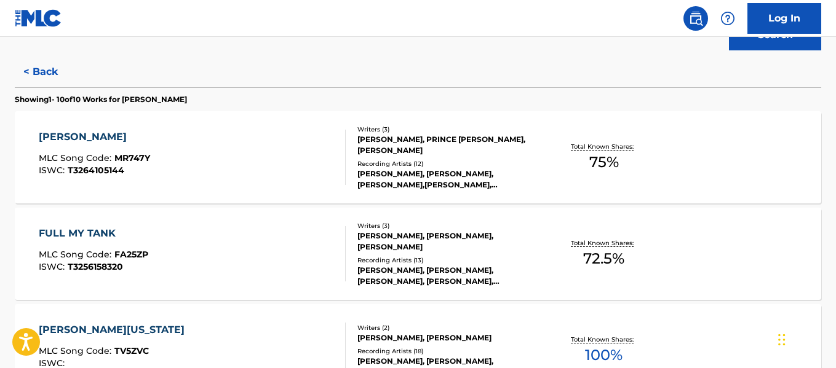
click at [253, 149] on div "[PERSON_NAME] MLC Song Code : MR747Y ISWC : T3264105144" at bounding box center [192, 157] width 306 height 55
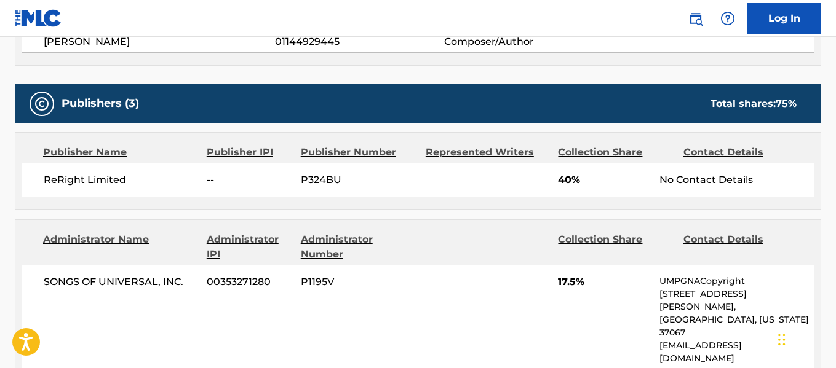
scroll to position [521, 0]
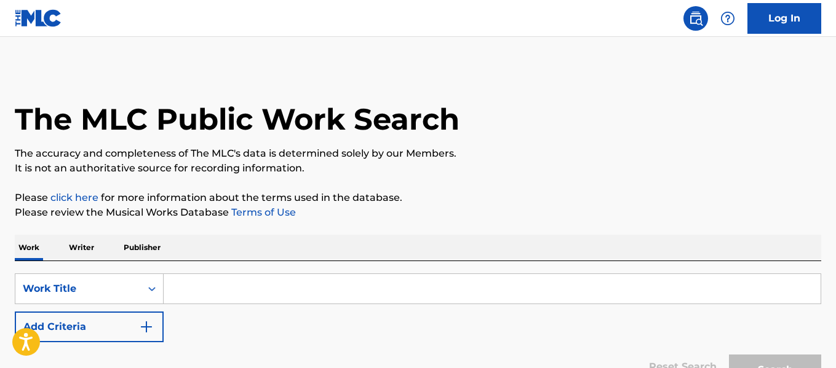
click at [76, 245] on p "Writer" at bounding box center [81, 248] width 33 height 26
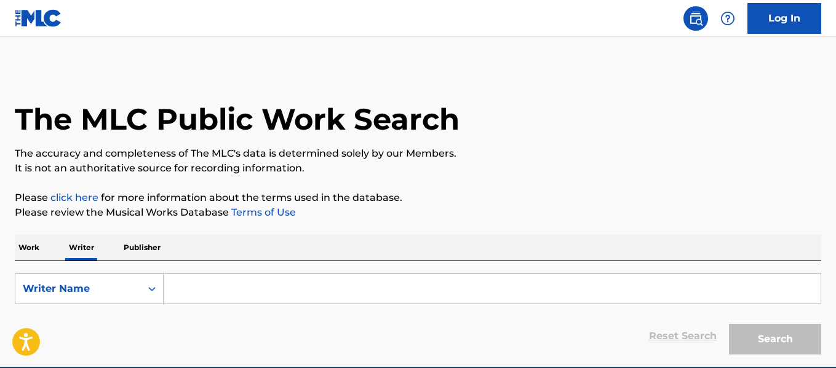
click at [195, 285] on input "Search Form" at bounding box center [492, 289] width 657 height 30
paste input "Peace [PERSON_NAME]"
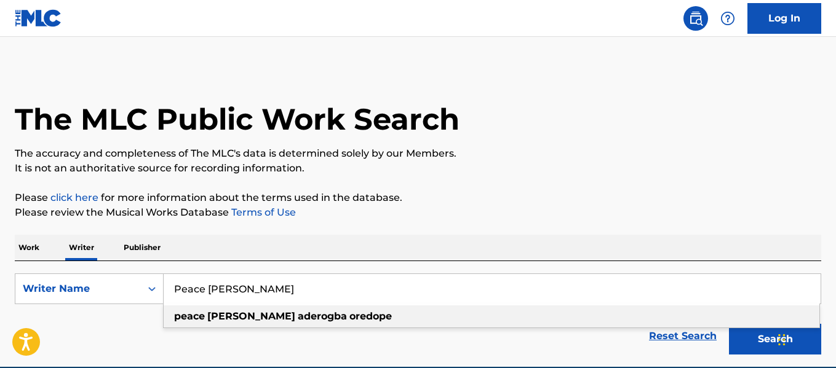
click at [298, 318] on strong "aderogba" at bounding box center [322, 317] width 49 height 12
type input "peace emmanuel aderogba oredope"
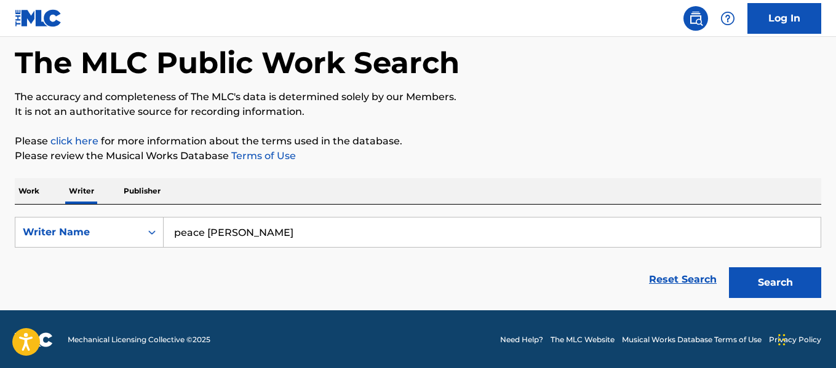
scroll to position [58, 0]
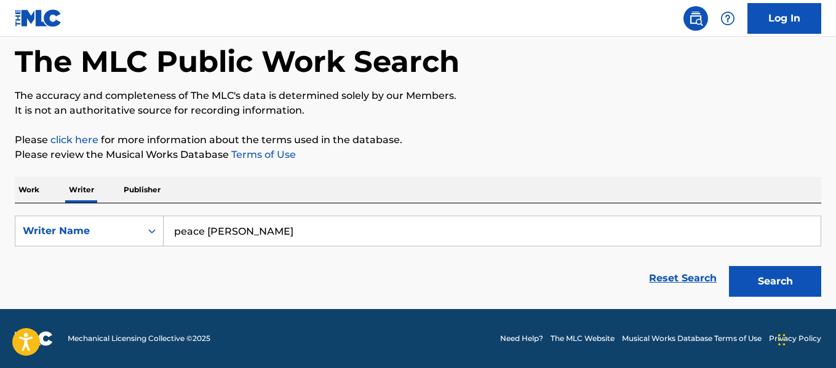
click at [803, 283] on button "Search" at bounding box center [775, 281] width 92 height 31
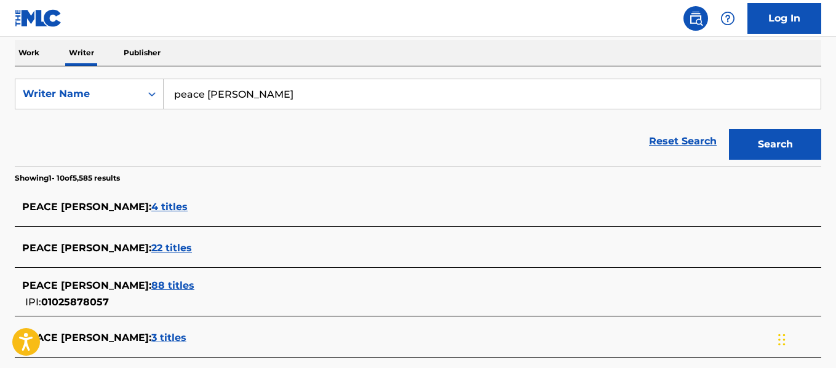
scroll to position [202, 0]
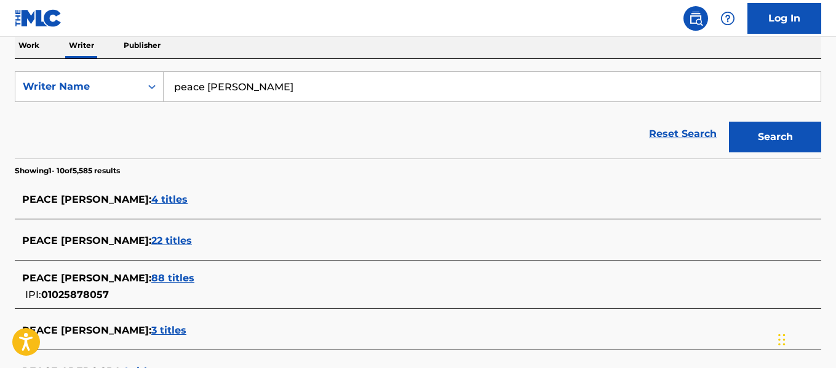
click at [194, 275] on span "88 titles" at bounding box center [172, 278] width 43 height 12
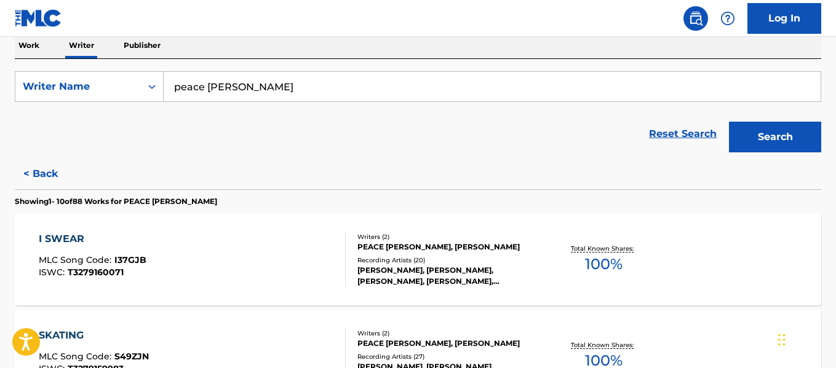
click at [212, 275] on div "I SWEAR MLC Song Code : I37GJB ISWC : T3279160071" at bounding box center [192, 259] width 306 height 55
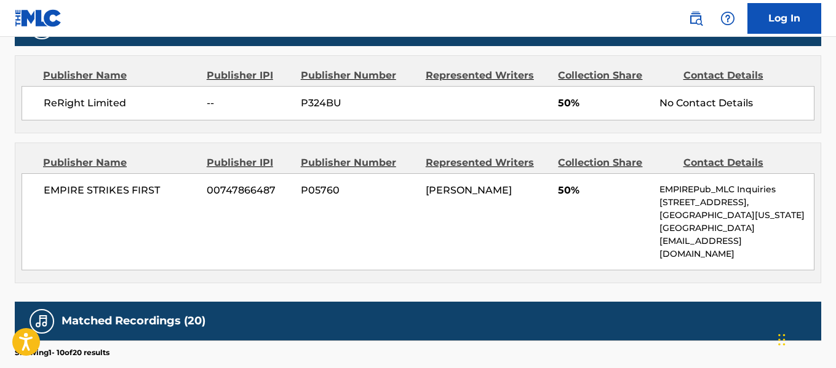
scroll to position [611, 0]
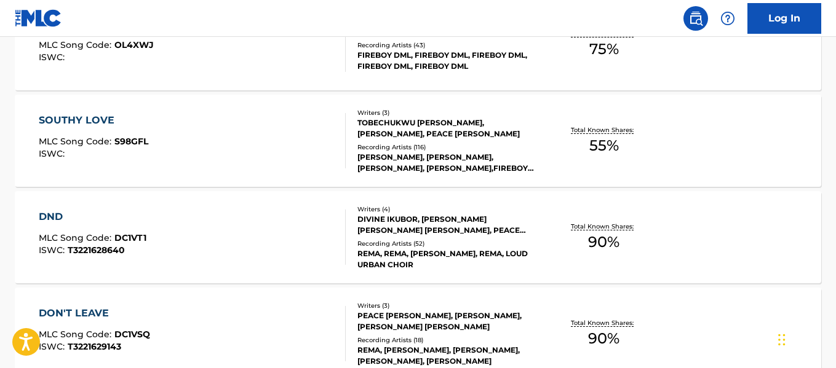
click at [197, 273] on div "DND MLC Song Code : DC1VT1 ISWC : T3221628640 Writers ( 4 ) DIVINE IKUBOR, KEHI…" at bounding box center [418, 237] width 806 height 92
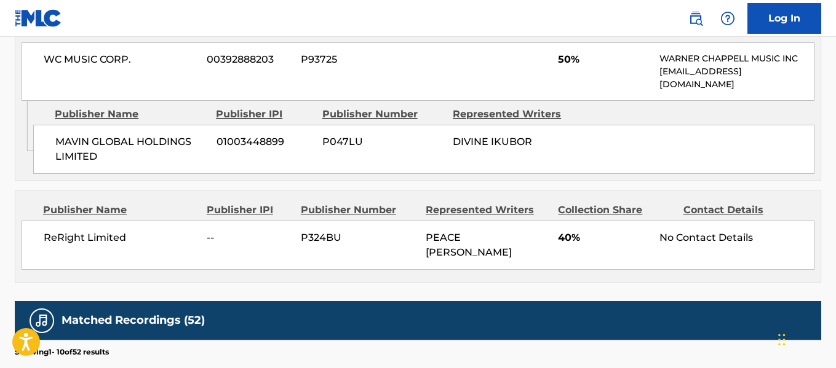
scroll to position [670, 0]
